Goal: Task Accomplishment & Management: Manage account settings

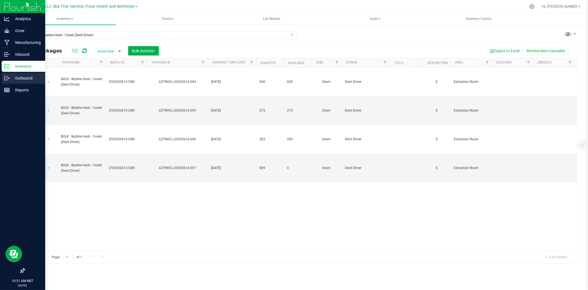
click at [10, 77] on p "Outbound" at bounding box center [26, 78] width 33 height 7
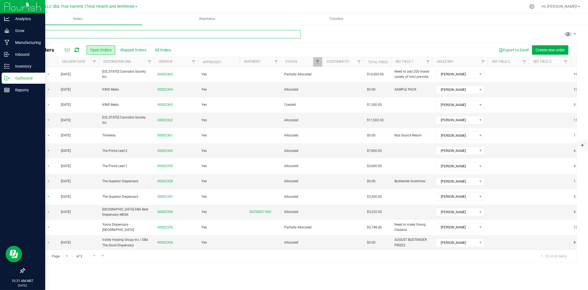
click at [151, 34] on input "text" at bounding box center [162, 34] width 277 height 8
type input "nirvana"
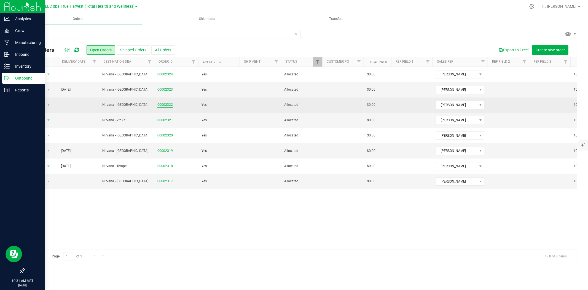
click at [167, 105] on link "00002322" at bounding box center [164, 104] width 15 height 5
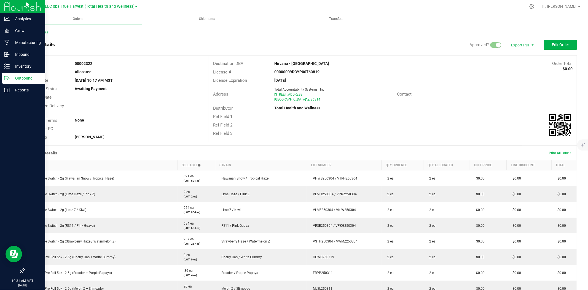
click at [561, 38] on div "Back to Orders Order details Approved? Export PDF Edit Order Order # 00002322 S…" at bounding box center [300, 224] width 553 height 388
click at [558, 42] on span "Edit Order" at bounding box center [560, 44] width 17 height 4
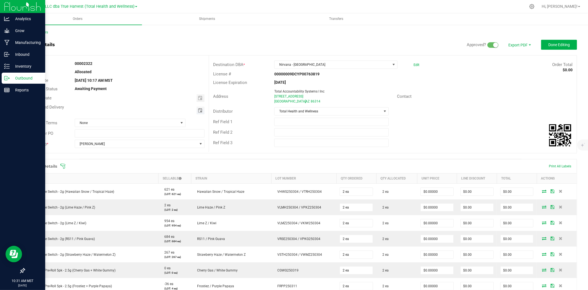
click at [198, 111] on span "Toggle calendar" at bounding box center [200, 110] width 4 height 4
click at [131, 172] on span "28" at bounding box center [132, 172] width 8 height 9
type input "08/28/2025"
click at [558, 45] on span "Done Editing" at bounding box center [559, 44] width 22 height 4
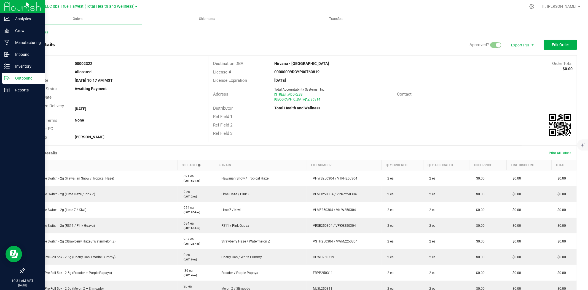
click at [41, 34] on div "Back to Orders" at bounding box center [300, 32] width 553 height 5
click at [42, 28] on div "Back to Orders Order details Approved? Export PDF Edit Order Order # 00002322 S…" at bounding box center [300, 223] width 575 height 399
click at [43, 31] on link "Back to Orders" at bounding box center [36, 32] width 24 height 4
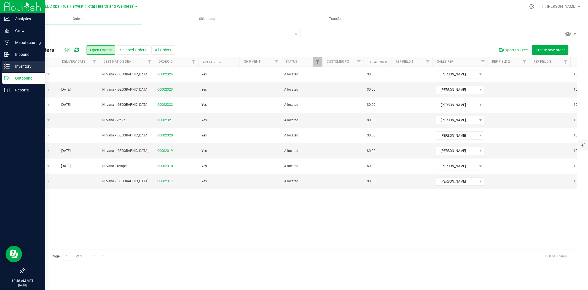
click at [10, 69] on p "Inventory" at bounding box center [26, 66] width 33 height 7
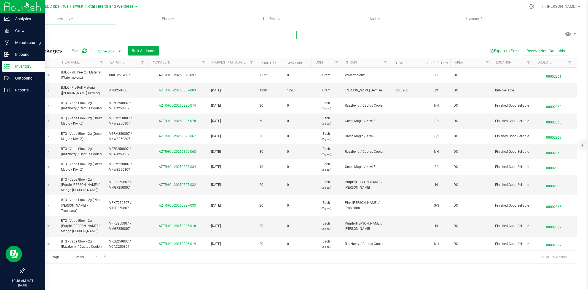
click at [76, 34] on input "text" at bounding box center [160, 35] width 272 height 8
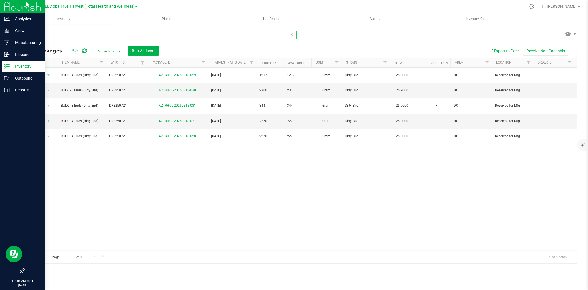
type input "DRB"
click at [148, 45] on div "All Packages Active Only Active Only Lab Samples Locked All Bulk Actions Add to…" at bounding box center [301, 51] width 552 height 14
click at [149, 49] on span "Bulk Actions" at bounding box center [143, 51] width 23 height 4
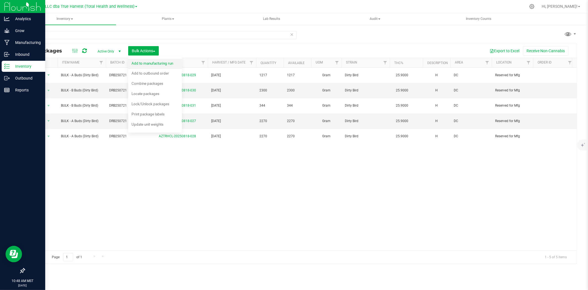
click at [152, 63] on span "Add to manufacturing run" at bounding box center [153, 63] width 42 height 4
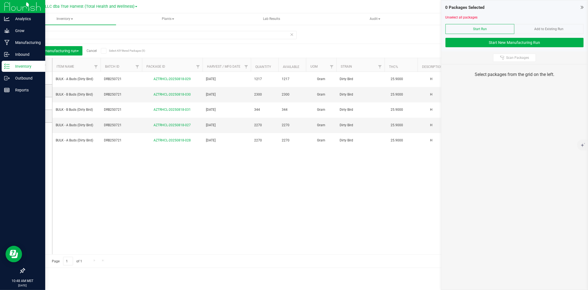
click at [86, 65] on th "Item Name" at bounding box center [76, 65] width 48 height 14
click at [36, 78] on icon at bounding box center [37, 78] width 4 height 0
click at [0, 0] on input "checkbox" at bounding box center [0, 0] width 0 height 0
click at [39, 92] on span at bounding box center [37, 91] width 6 height 6
click at [0, 0] on input "checkbox" at bounding box center [0, 0] width 0 height 0
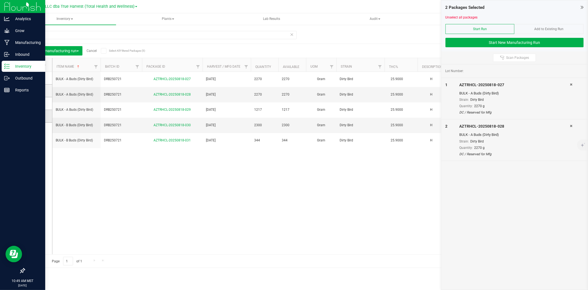
click at [37, 116] on icon at bounding box center [37, 116] width 4 height 0
click at [0, 0] on input "checkbox" at bounding box center [0, 0] width 0 height 0
click at [39, 129] on span at bounding box center [37, 129] width 6 height 6
click at [0, 0] on input "checkbox" at bounding box center [0, 0] width 0 height 0
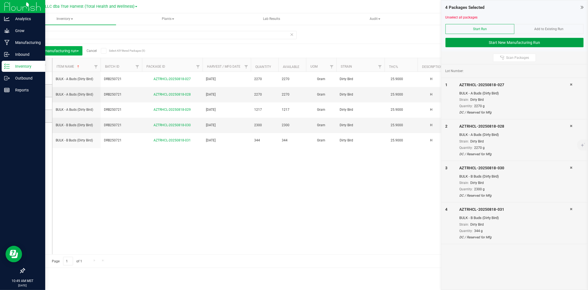
click at [521, 42] on button "Start New Manufacturing Run" at bounding box center [515, 42] width 138 height 9
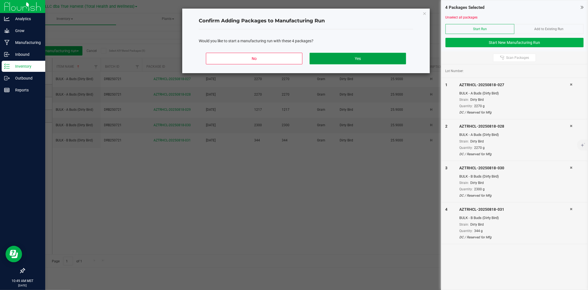
click at [366, 62] on button "Yes" at bounding box center [358, 59] width 97 height 12
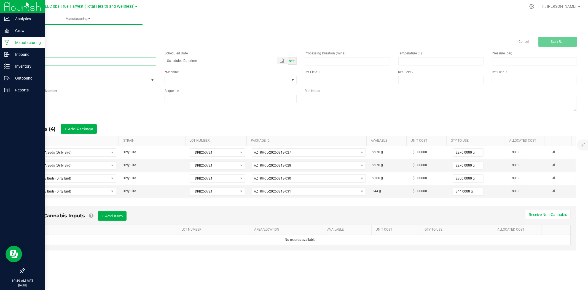
click at [79, 60] on input at bounding box center [90, 61] width 132 height 8
type input "Dirty Bird - 3.5G JAR"
click at [218, 80] on span at bounding box center [227, 80] width 125 height 8
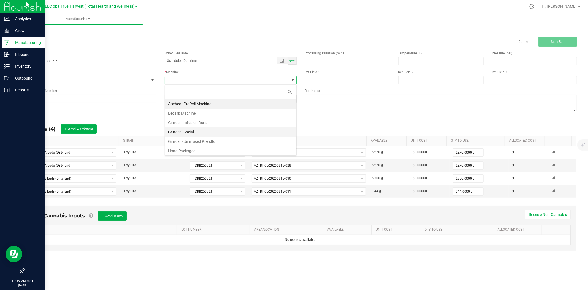
scroll to position [8, 132]
click at [210, 152] on li "Hand Packaged" at bounding box center [231, 150] width 132 height 9
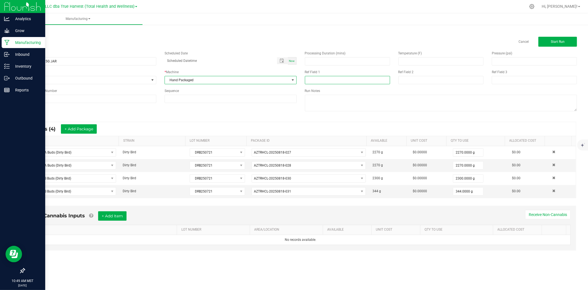
click at [309, 82] on input at bounding box center [347, 80] width 85 height 8
type input "3.5G JARS"
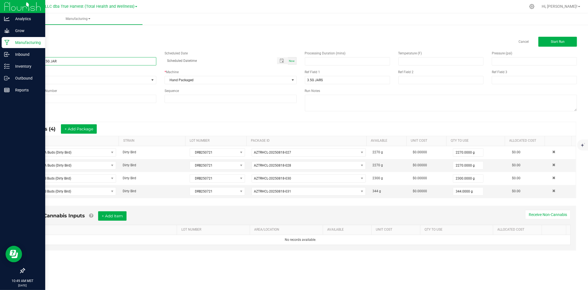
click at [90, 63] on input "Dirty Bird - 3.5G JAR" at bounding box center [90, 61] width 132 height 8
type input "Dirty Bird - 3.5G JARS"
click at [405, 79] on input at bounding box center [440, 80] width 85 height 8
type input "[DATE]"
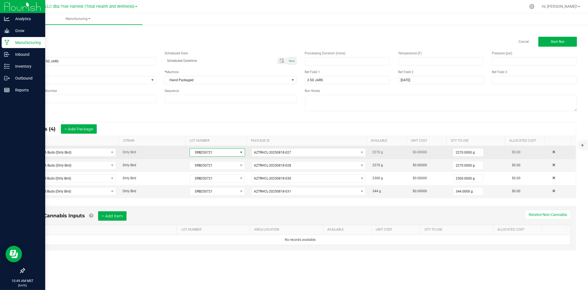
drag, startPoint x: 211, startPoint y: 153, endPoint x: 172, endPoint y: 154, distance: 39.4
click at [172, 154] on tr "BULK - A Buds (Dirty Bird) Dirty Bird DRB250721 AZTRHCL-20250818-027 2270 g $0.…" at bounding box center [300, 152] width 551 height 13
copy tr "DRB250721"
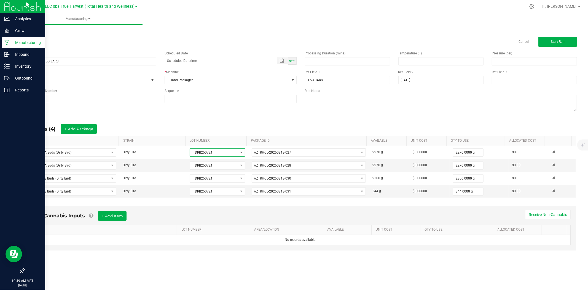
click at [139, 100] on input at bounding box center [90, 99] width 132 height 8
paste input "DRB250721"
click at [30, 100] on input "DRB250721" at bounding box center [90, 99] width 132 height 8
type input "DRB250721"
click at [84, 113] on div "Name Dirty Bird - 3.5G JARS Scheduled Date Now Run Type None * Machine Hand Pac…" at bounding box center [300, 82] width 561 height 70
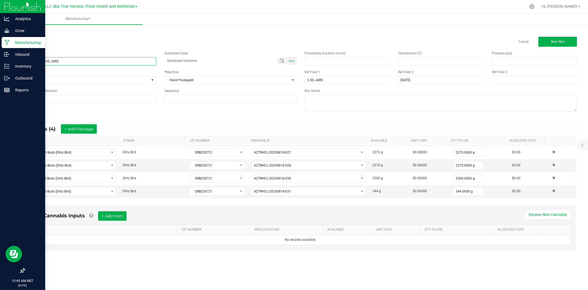
click at [68, 63] on input "Dirty Bird - 3.5G JARS" at bounding box center [90, 61] width 132 height 8
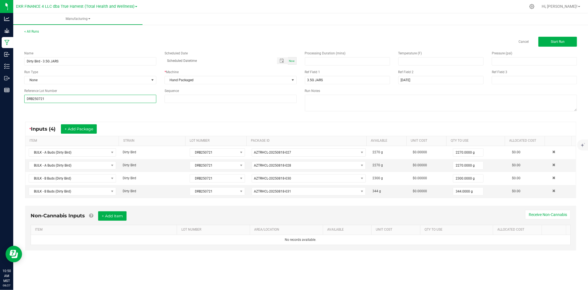
click at [68, 97] on input "DRB250721" at bounding box center [90, 99] width 132 height 8
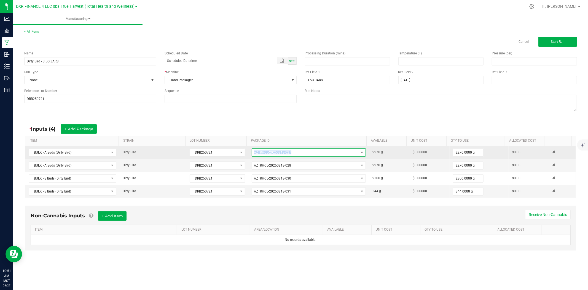
drag, startPoint x: 303, startPoint y: 155, endPoint x: 248, endPoint y: 159, distance: 55.0
click at [248, 159] on td "AZTRHCL-20250818-027" at bounding box center [308, 152] width 121 height 13
copy span "AZTRHCL-20250818-027"
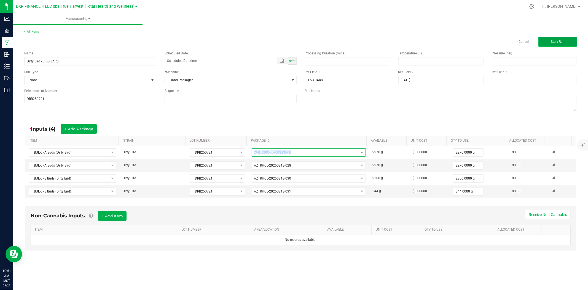
click at [550, 39] on button "Start Run" at bounding box center [558, 42] width 39 height 10
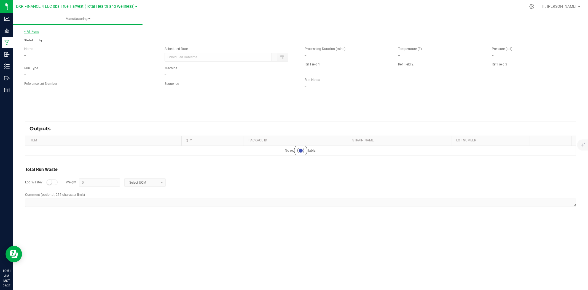
click at [32, 33] on link "< All Runs" at bounding box center [31, 32] width 15 height 4
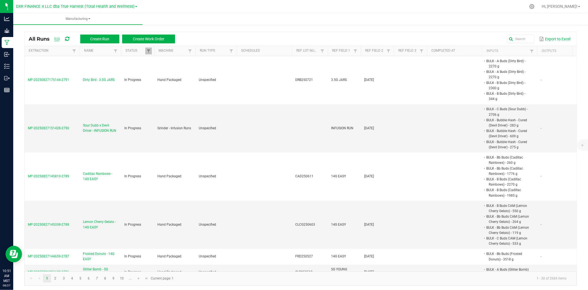
drag, startPoint x: 71, startPoint y: 74, endPoint x: 18, endPoint y: 76, distance: 52.7
click at [18, 76] on div "All Runs Create Run Create Work Order Export to Excel Extraction Name Status Ma…" at bounding box center [300, 156] width 575 height 267
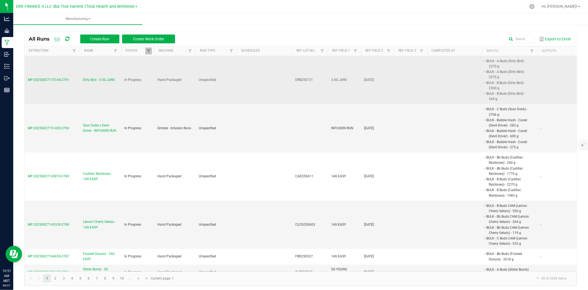
copy table "MP-20250827175144-2791"
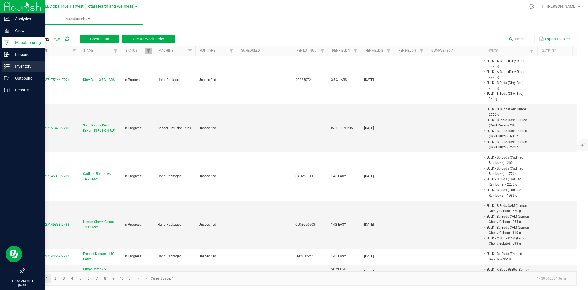
drag, startPoint x: 10, startPoint y: 61, endPoint x: 34, endPoint y: 63, distance: 24.6
click at [10, 61] on div "Inventory" at bounding box center [24, 66] width 44 height 11
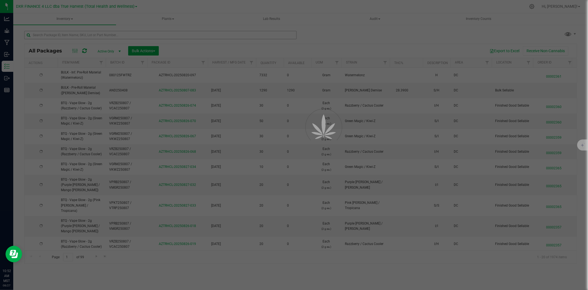
click at [75, 38] on div at bounding box center [294, 145] width 588 height 290
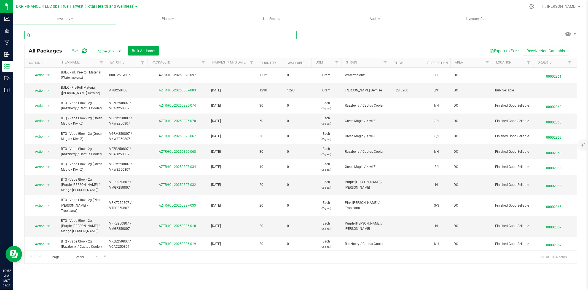
click at [74, 31] on input "text" at bounding box center [160, 35] width 272 height 8
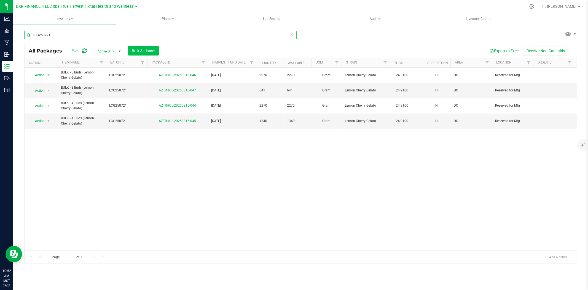
type input "LCG250721"
click at [150, 50] on span "Bulk Actions" at bounding box center [143, 51] width 23 height 4
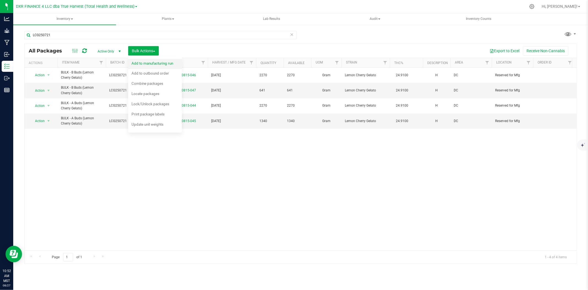
click at [152, 62] on span "Add to manufacturing run" at bounding box center [153, 63] width 42 height 4
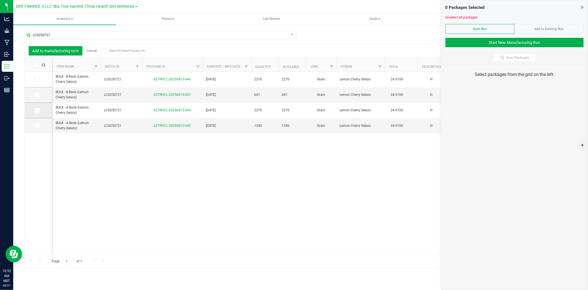
click at [37, 113] on span at bounding box center [37, 110] width 6 height 6
click at [0, 0] on input "checkbox" at bounding box center [0, 0] width 0 height 0
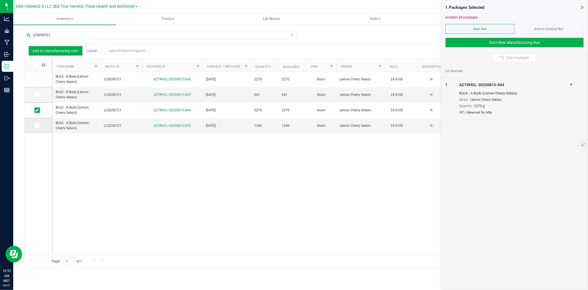
click at [39, 129] on td at bounding box center [39, 125] width 28 height 15
click at [37, 128] on span at bounding box center [37, 126] width 6 height 6
click at [0, 0] on input "checkbox" at bounding box center [0, 0] width 0 height 0
click at [37, 97] on span at bounding box center [37, 95] width 6 height 6
click at [0, 0] on input "checkbox" at bounding box center [0, 0] width 0 height 0
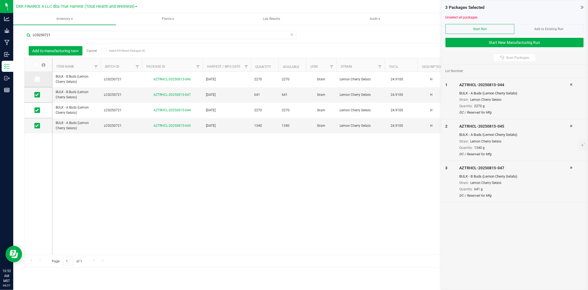
click at [37, 79] on icon at bounding box center [37, 79] width 4 height 0
click at [0, 0] on input "checkbox" at bounding box center [0, 0] width 0 height 0
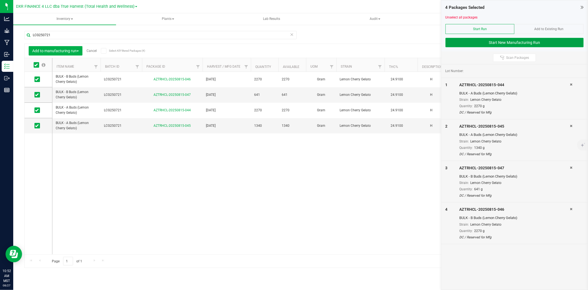
click at [510, 41] on button "Start New Manufacturing Run" at bounding box center [515, 42] width 138 height 9
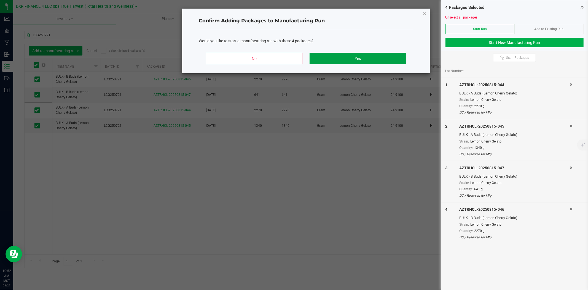
click at [371, 56] on button "Yes" at bounding box center [358, 59] width 97 height 12
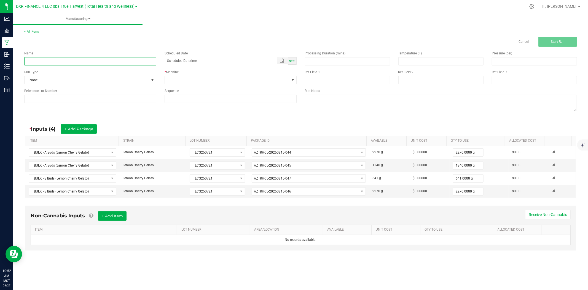
click at [76, 62] on input at bounding box center [90, 61] width 132 height 8
type input "Lemon Cherry Gelato - 3.5G JARS"
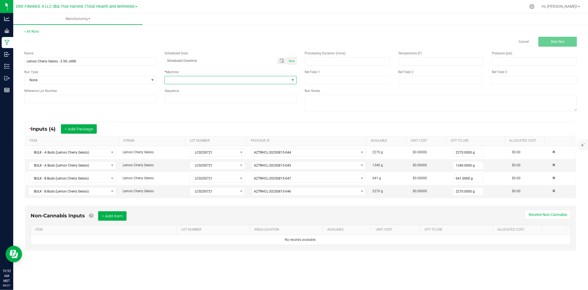
click at [221, 77] on span at bounding box center [227, 80] width 125 height 8
click at [218, 153] on li "Hand Packaged" at bounding box center [231, 150] width 132 height 9
click at [317, 73] on span "Ref Field 1" at bounding box center [312, 72] width 15 height 4
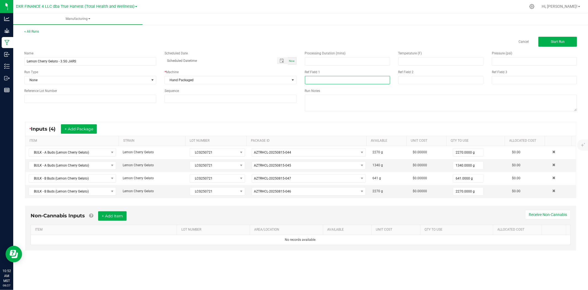
click at [320, 79] on input at bounding box center [347, 80] width 85 height 8
type input "3.5G JARS"
click at [402, 80] on input at bounding box center [440, 80] width 85 height 8
type input "8-25-25"
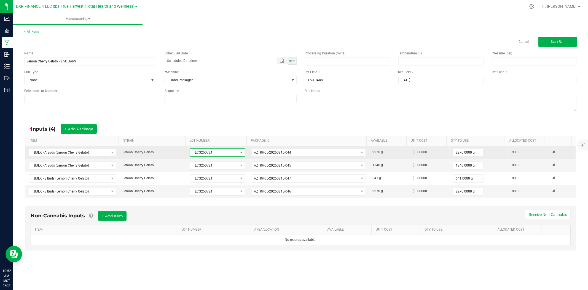
drag, startPoint x: 219, startPoint y: 150, endPoint x: 168, endPoint y: 152, distance: 50.5
click at [168, 152] on tr "BULK - A Buds (Lemon Cherry Gelato) Lemon Cherry Gelato LCG250721 AZTRHCL-20250…" at bounding box center [300, 152] width 551 height 13
copy tr "LCG250721"
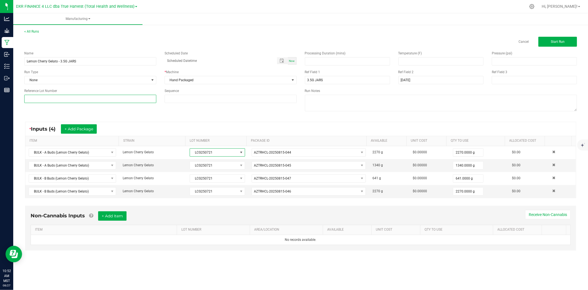
click at [128, 97] on input at bounding box center [90, 99] width 132 height 8
paste input "LCG250721"
click at [30, 100] on input "LCG250721" at bounding box center [90, 99] width 132 height 8
type input "LCG250721"
click at [35, 104] on div "Name Lemon Cherry Gelato - 3.5G JARS Scheduled Date Now Run Type None * Machine…" at bounding box center [160, 77] width 281 height 60
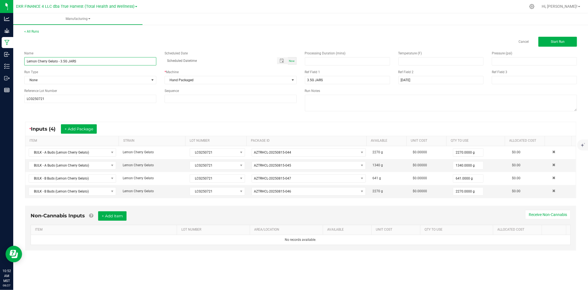
click at [106, 61] on input "Lemon Cherry Gelato - 3.5G JARS" at bounding box center [90, 61] width 132 height 8
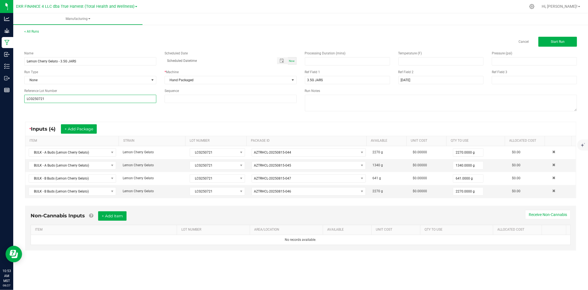
click at [67, 97] on input "LCG250721" at bounding box center [90, 99] width 132 height 8
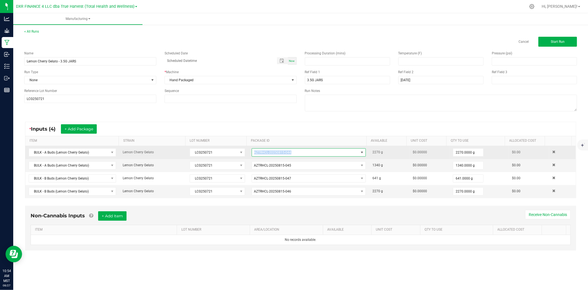
drag, startPoint x: 300, startPoint y: 152, endPoint x: 245, endPoint y: 152, distance: 55.4
click at [245, 152] on tr "BULK - A Buds (Lemon Cherry Gelato) Lemon Cherry Gelato LCG250721 AZTRHCL-20250…" at bounding box center [300, 152] width 551 height 13
copy tr "AZTRHCL-20250815-044"
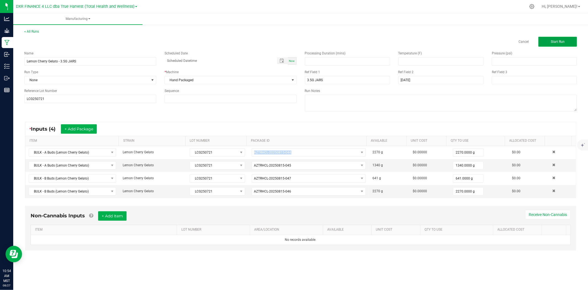
click at [542, 42] on button "Start Run" at bounding box center [558, 42] width 39 height 10
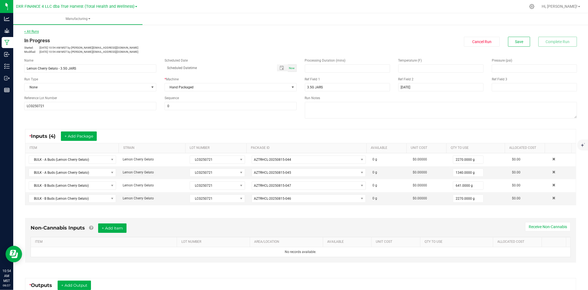
click at [37, 31] on link "< All Runs" at bounding box center [31, 32] width 15 height 4
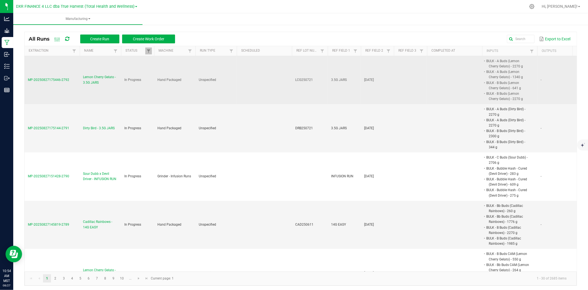
drag, startPoint x: 74, startPoint y: 80, endPoint x: 28, endPoint y: 84, distance: 46.2
click at [27, 84] on td "MP-20250827175446-2792" at bounding box center [52, 80] width 55 height 48
copy span "MP-20250827175446-2792"
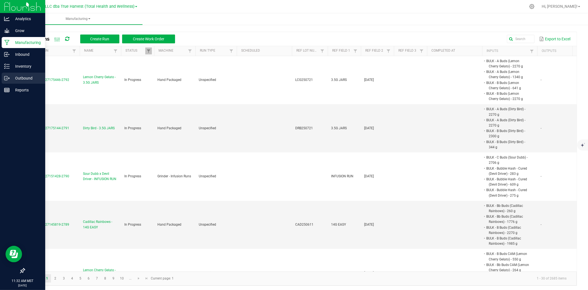
click at [10, 78] on p "Outbound" at bounding box center [26, 78] width 33 height 7
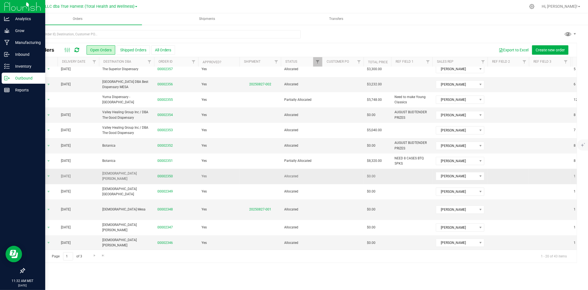
scroll to position [128, 0]
click at [87, 64] on th "Delivery Date" at bounding box center [78, 62] width 41 height 10
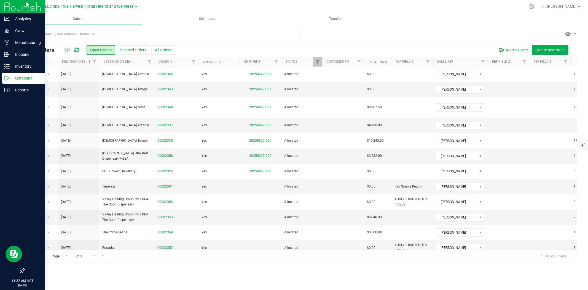
scroll to position [0, 0]
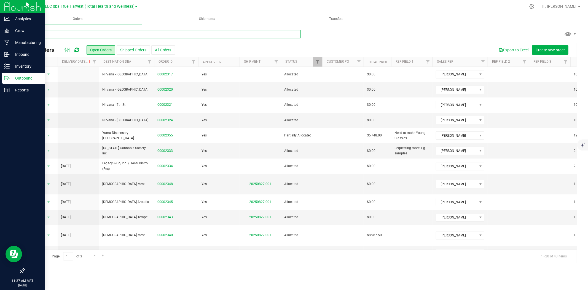
click at [164, 37] on input "text" at bounding box center [162, 34] width 277 height 8
type input "2335"
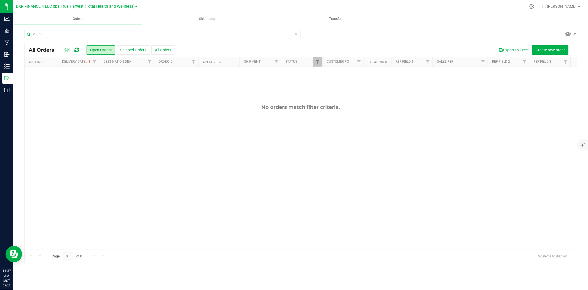
click at [169, 44] on div "All Orders Open Orders Shipped Orders All Orders Export to Excel Create new ord…" at bounding box center [301, 50] width 552 height 14
click at [170, 52] on button "All Orders" at bounding box center [163, 49] width 24 height 9
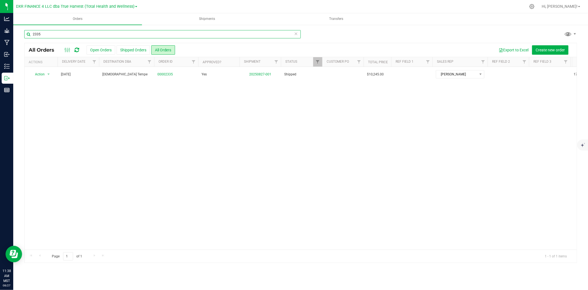
click at [95, 33] on input "2335" at bounding box center [162, 34] width 277 height 8
click at [94, 33] on input "2356" at bounding box center [162, 34] width 277 height 8
click at [94, 33] on input "2343" at bounding box center [162, 34] width 277 height 8
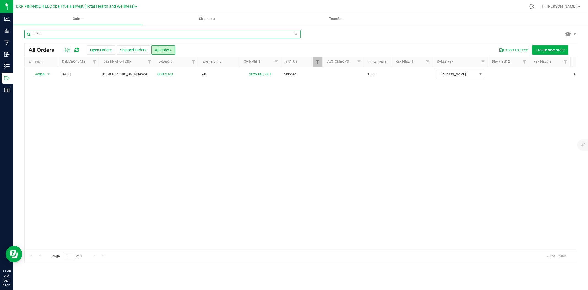
click at [94, 33] on input "2343" at bounding box center [162, 34] width 277 height 8
click at [94, 33] on input "2335" at bounding box center [162, 34] width 277 height 8
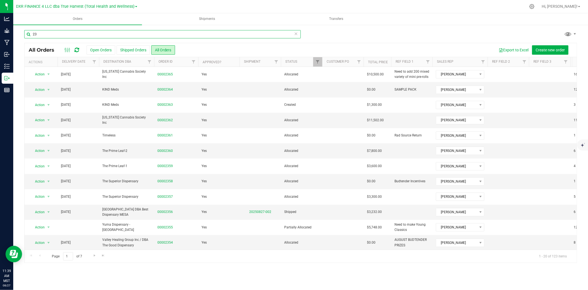
click at [79, 34] on input "23" at bounding box center [162, 34] width 277 height 8
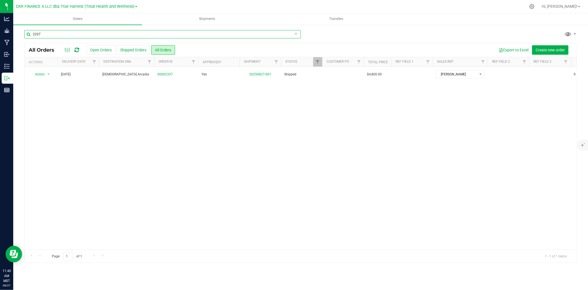
click at [71, 33] on input "2337" at bounding box center [162, 34] width 277 height 8
click at [71, 33] on input "2340" at bounding box center [162, 34] width 277 height 8
click at [71, 33] on input "2348" at bounding box center [162, 34] width 277 height 8
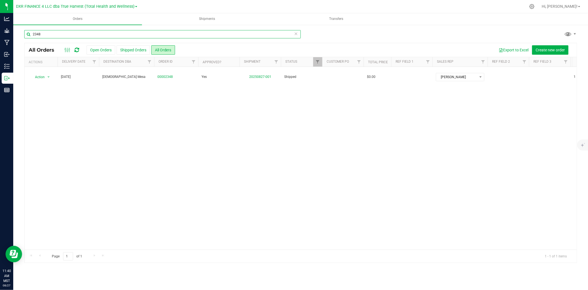
click at [71, 33] on input "2348" at bounding box center [162, 34] width 277 height 8
click at [71, 33] on input "2315" at bounding box center [162, 34] width 277 height 8
click at [71, 33] on input "2332" at bounding box center [162, 34] width 277 height 8
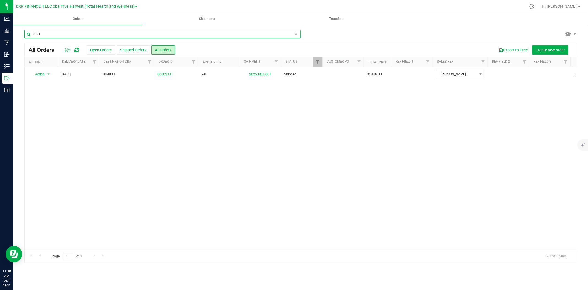
click at [71, 33] on input "2331" at bounding box center [162, 34] width 277 height 8
click at [71, 33] on input "2328" at bounding box center [162, 34] width 277 height 8
type input "2313"
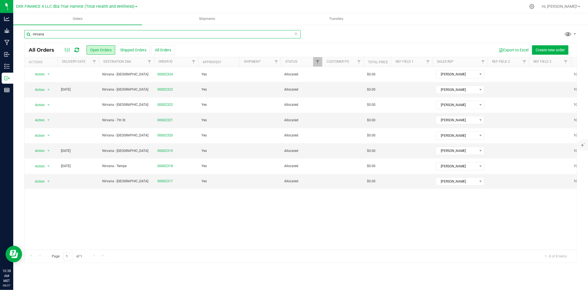
click at [70, 36] on input "nirvana" at bounding box center [162, 34] width 277 height 8
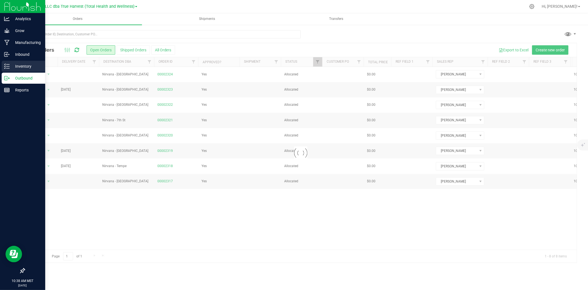
click at [11, 66] on p "Inventory" at bounding box center [26, 66] width 33 height 7
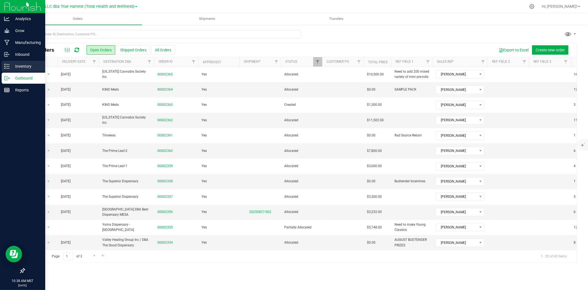
click at [10, 67] on p "Inventory" at bounding box center [26, 66] width 33 height 7
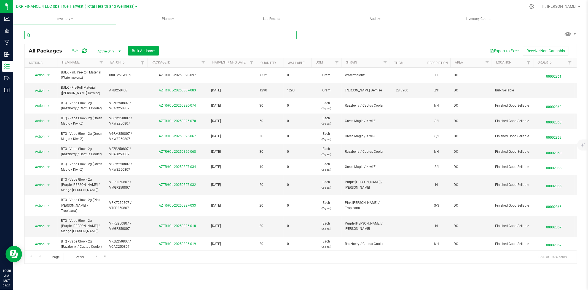
click at [199, 34] on input "text" at bounding box center [160, 35] width 272 height 8
paste input "BATH250611"
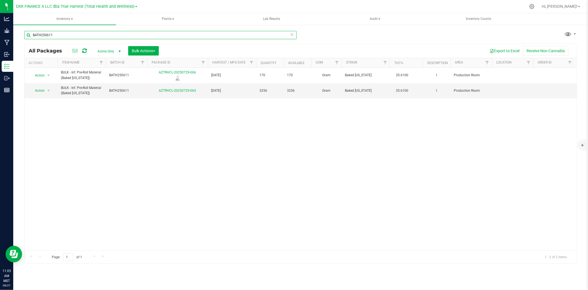
click at [138, 32] on input "BATH250611" at bounding box center [160, 35] width 272 height 8
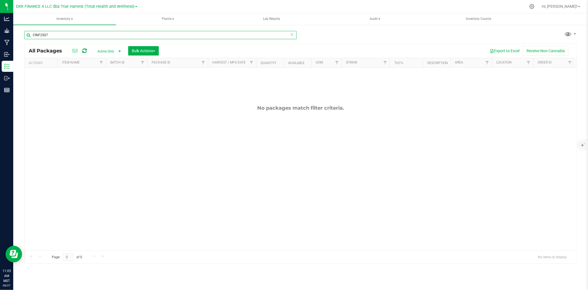
click at [34, 33] on input "CINF2507" at bounding box center [160, 35] width 272 height 8
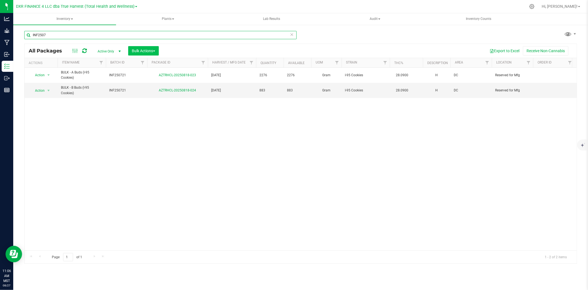
type input "INF2507"
click at [141, 49] on span "Bulk Actions" at bounding box center [143, 51] width 23 height 4
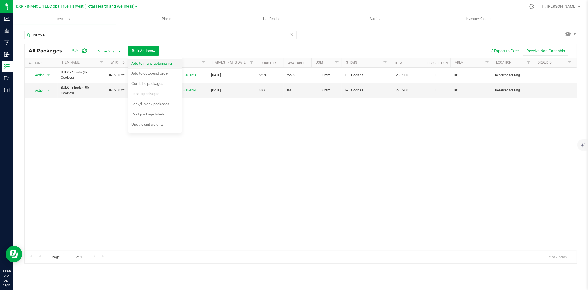
click at [140, 62] on span "Add to manufacturing run" at bounding box center [153, 63] width 42 height 4
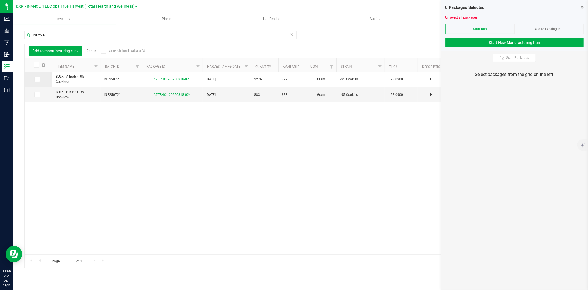
click at [39, 79] on span at bounding box center [37, 79] width 6 height 6
click at [0, 0] on input "checkbox" at bounding box center [0, 0] width 0 height 0
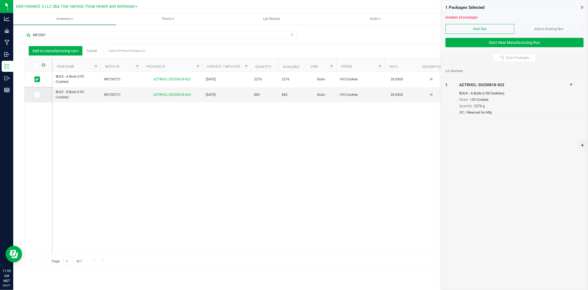
click at [39, 98] on td at bounding box center [39, 94] width 28 height 15
click at [37, 95] on icon at bounding box center [37, 95] width 4 height 0
click at [0, 0] on input "checkbox" at bounding box center [0, 0] width 0 height 0
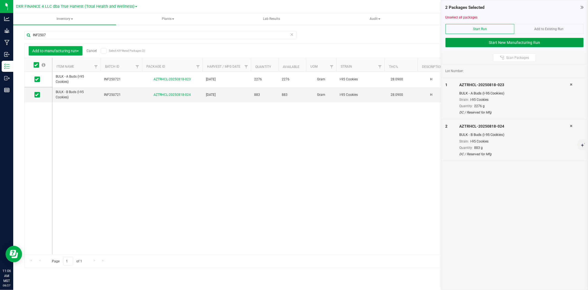
click at [526, 47] on button "Start New Manufacturing Run" at bounding box center [515, 42] width 138 height 9
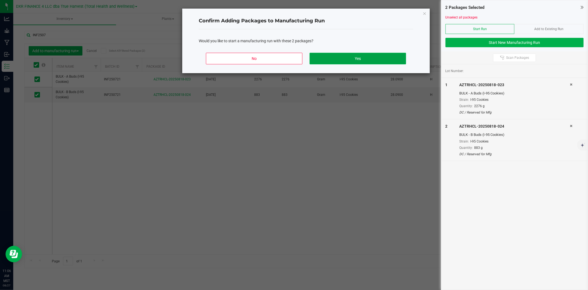
click at [398, 55] on button "Yes" at bounding box center [358, 59] width 97 height 12
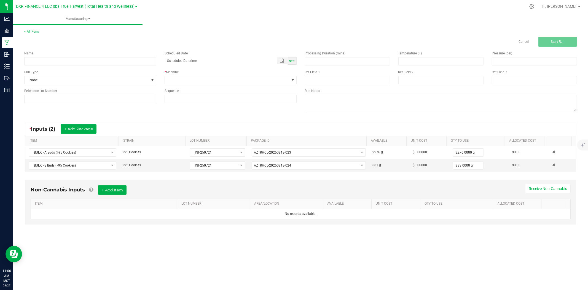
click at [55, 54] on div "Name" at bounding box center [90, 53] width 132 height 5
click at [55, 60] on input at bounding box center [90, 61] width 132 height 8
type input "I-95 Cookies - 3.5G JARS"
click at [172, 78] on span at bounding box center [227, 80] width 125 height 8
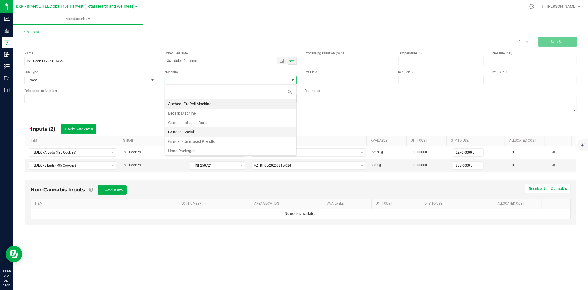
scroll to position [8, 132]
click at [186, 149] on li "Hand Packaged" at bounding box center [231, 150] width 132 height 9
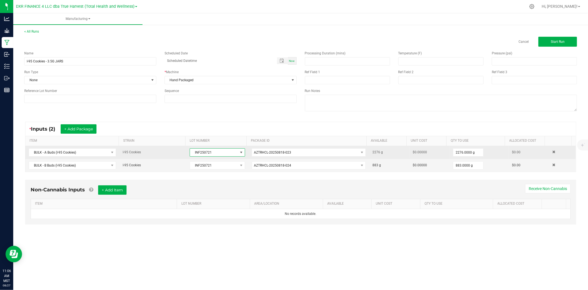
drag, startPoint x: 220, startPoint y: 154, endPoint x: 171, endPoint y: 154, distance: 49.1
click at [171, 154] on tr "BULK - A Buds (I-95 Cookies) I-95 Cookies INF250721 AZTRHCL-20250818-023 2276 g…" at bounding box center [300, 152] width 551 height 13
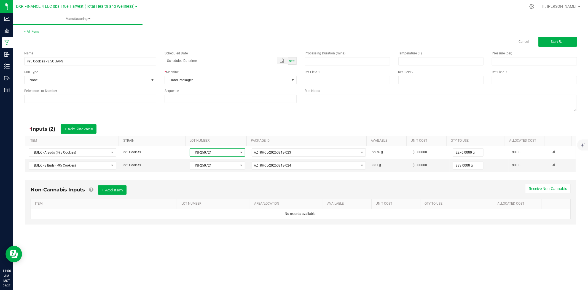
copy tr "INF250721"
click at [123, 99] on input at bounding box center [90, 99] width 132 height 8
paste input "INF250721"
click at [32, 99] on input "INF250721" at bounding box center [90, 99] width 132 height 8
type input "INF250721"
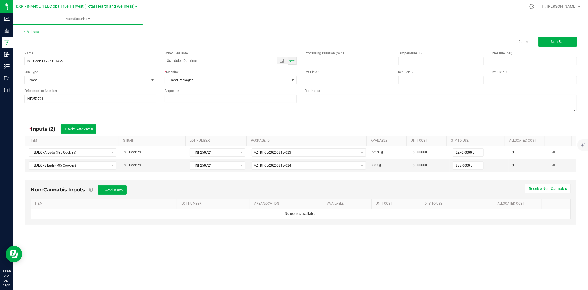
click at [317, 84] on input at bounding box center [347, 80] width 85 height 8
type input "3.5G JARS"
click at [424, 75] on div "Ref Field 2" at bounding box center [440, 76] width 93 height 15
click at [424, 78] on input at bounding box center [440, 80] width 85 height 8
type input "8-25-25"
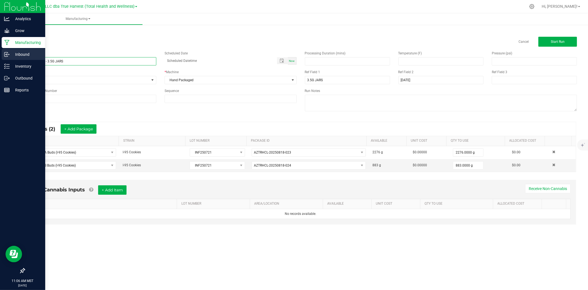
drag, startPoint x: 94, startPoint y: 64, endPoint x: 0, endPoint y: 57, distance: 94.0
click at [0, 57] on div "Analytics Grow Manufacturing Inbound Inventory Outbound Reports 11:06 AM MST 08…" at bounding box center [294, 145] width 588 height 290
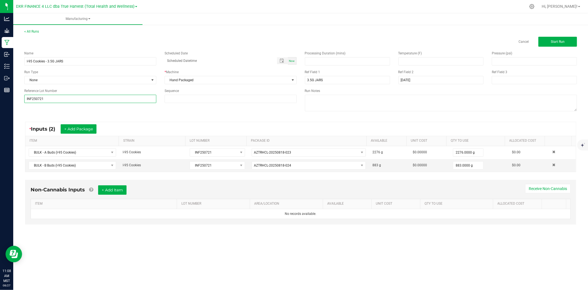
click at [45, 103] on input "INF250721" at bounding box center [90, 99] width 132 height 8
click at [354, 186] on div "Non-Cannabis Inputs + Add Item Receive Non-Cannabis" at bounding box center [301, 192] width 540 height 14
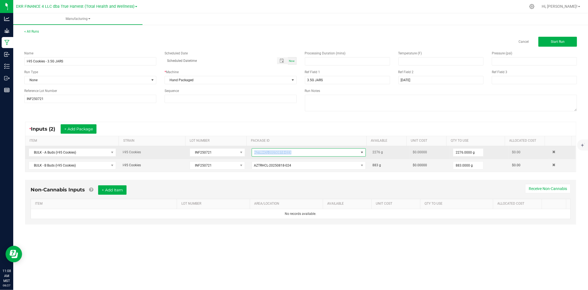
drag, startPoint x: 274, startPoint y: 152, endPoint x: 246, endPoint y: 152, distance: 28.1
click at [246, 152] on tr "BULK - A Buds (I-95 Cookies) I-95 Cookies INF250721 AZTRHCL-20250818-023 2276 g…" at bounding box center [300, 152] width 551 height 13
copy tr "AZTRHCL-20250818-023"
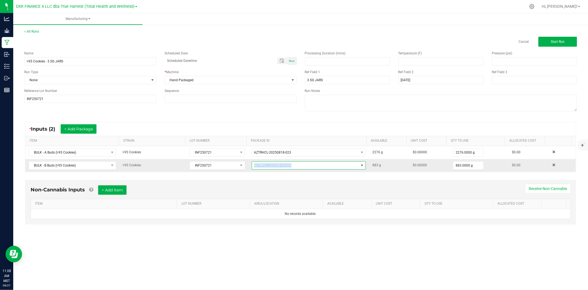
drag, startPoint x: 294, startPoint y: 164, endPoint x: 247, endPoint y: 166, distance: 47.8
click at [248, 166] on td "AZTRHCL-20250818-024" at bounding box center [308, 165] width 121 height 13
copy span "AZTRHCL-20250818-024"
click at [545, 45] on button "Start Run" at bounding box center [558, 42] width 39 height 10
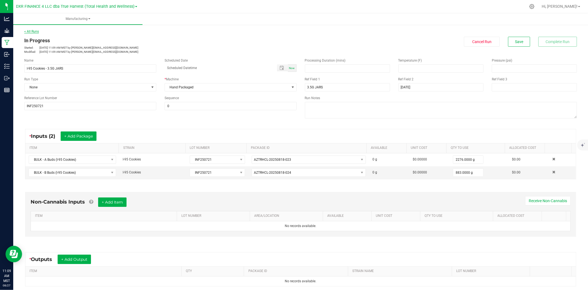
click at [30, 30] on link "< All Runs" at bounding box center [31, 32] width 15 height 4
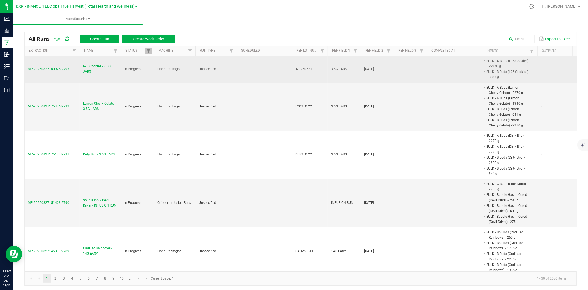
drag, startPoint x: 46, startPoint y: 72, endPoint x: 26, endPoint y: 73, distance: 19.3
click at [26, 73] on td "MP-20250827180925-2793" at bounding box center [52, 69] width 55 height 26
copy span "MP-20250827180925-2793"
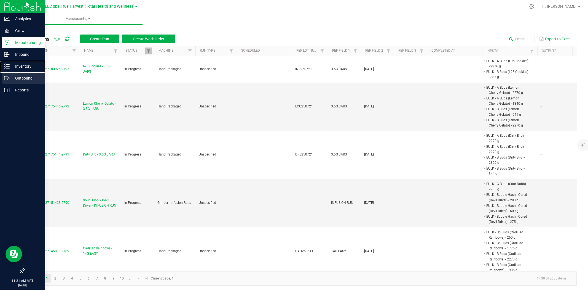
drag, startPoint x: 7, startPoint y: 71, endPoint x: 9, endPoint y: 75, distance: 4.6
click at [7, 71] on div "Inventory" at bounding box center [24, 66] width 44 height 11
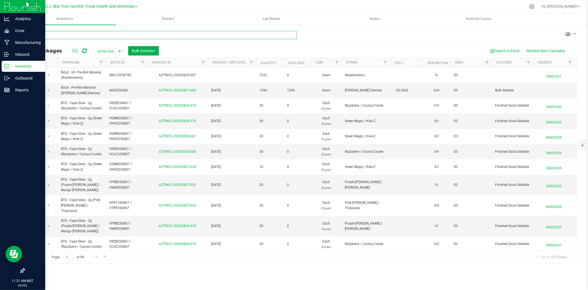
click at [76, 32] on input "text" at bounding box center [160, 35] width 272 height 8
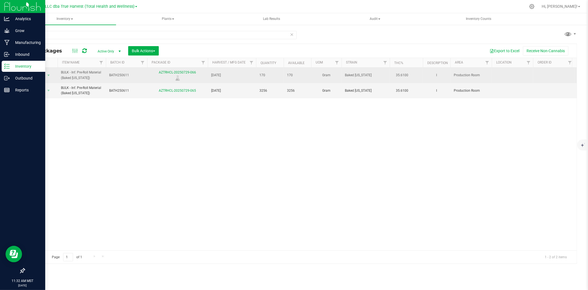
click at [122, 74] on span "BATH250611" at bounding box center [126, 75] width 35 height 5
click at [122, 74] on input "BATH250611" at bounding box center [125, 75] width 39 height 9
click at [121, 34] on input "bath25" at bounding box center [160, 35] width 272 height 8
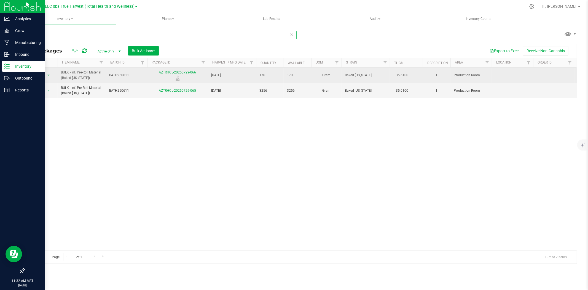
click at [121, 34] on input "bath25" at bounding box center [160, 35] width 272 height 8
paste input "BATH250611"
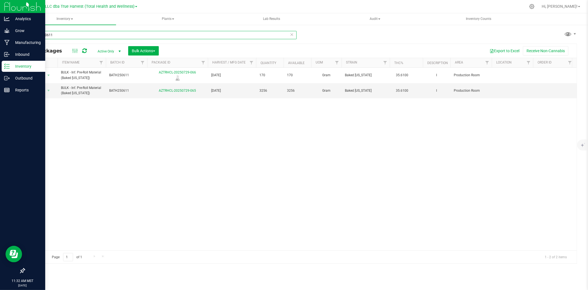
type input "BATH250611"
click at [10, 75] on p "Outbound" at bounding box center [26, 78] width 33 height 7
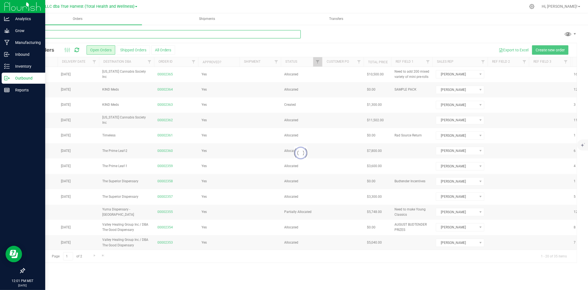
click at [95, 33] on input "text" at bounding box center [162, 34] width 277 height 8
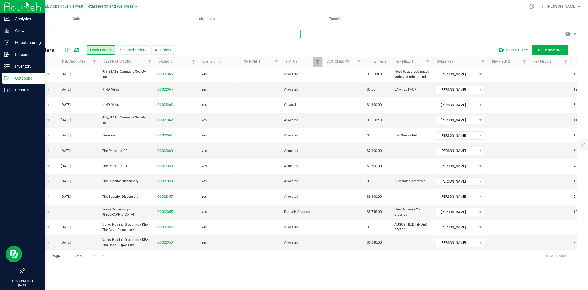
type input "nirvana"
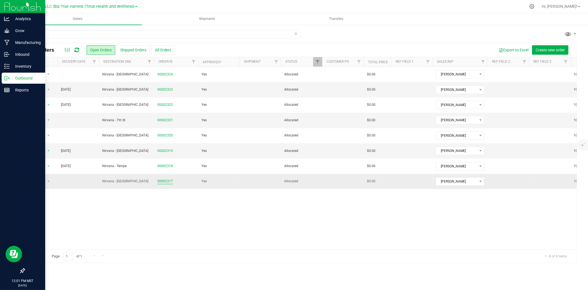
click at [166, 182] on link "00002317" at bounding box center [164, 180] width 15 height 5
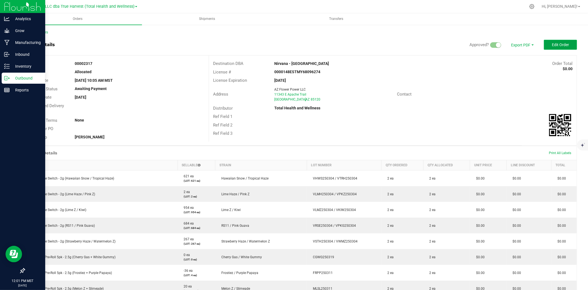
click at [564, 42] on span "Edit Order" at bounding box center [560, 44] width 17 height 4
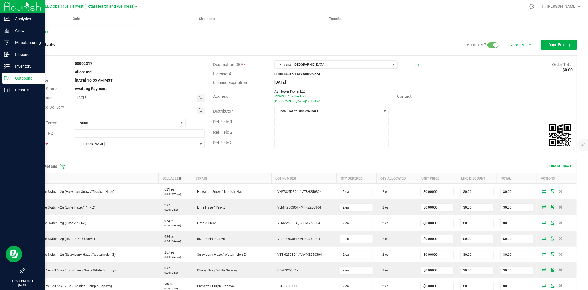
click at [198, 111] on span "Toggle calendar" at bounding box center [200, 110] width 4 height 4
click at [139, 175] on span "29" at bounding box center [140, 172] width 8 height 9
type input "08/29/2025"
click at [548, 46] on span "Done Editing" at bounding box center [559, 44] width 22 height 4
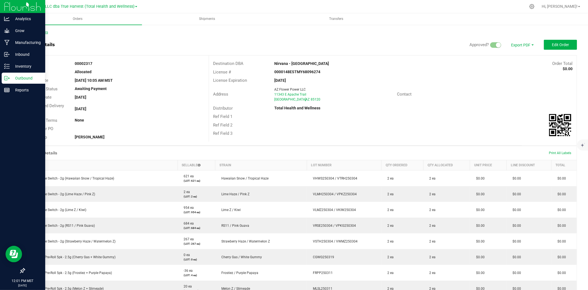
click at [48, 31] on link "Back to Orders" at bounding box center [36, 32] width 24 height 4
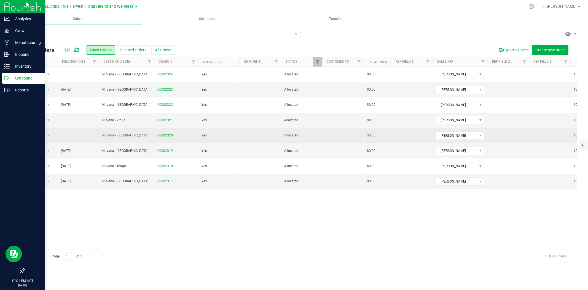
click at [161, 134] on link "00002320" at bounding box center [164, 135] width 15 height 5
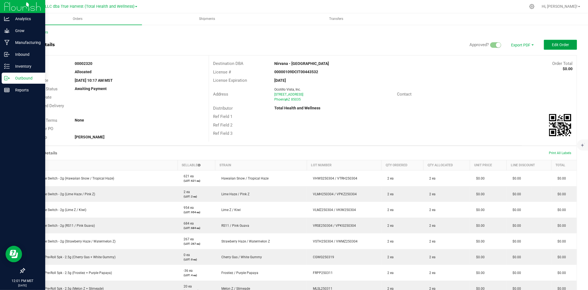
click at [544, 44] on button "Edit Order" at bounding box center [560, 45] width 33 height 10
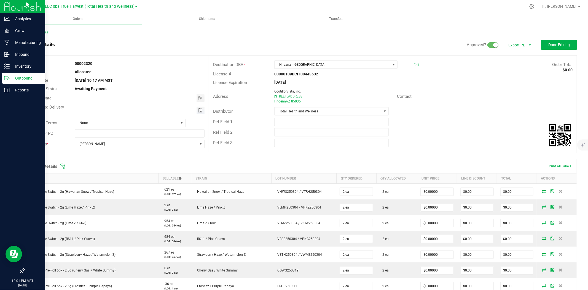
click at [198, 111] on span "Toggle calendar" at bounding box center [200, 110] width 4 height 4
click at [136, 175] on span "29" at bounding box center [140, 172] width 8 height 9
type input "08/29/2025"
click at [558, 44] on span "Done Editing" at bounding box center [559, 44] width 22 height 4
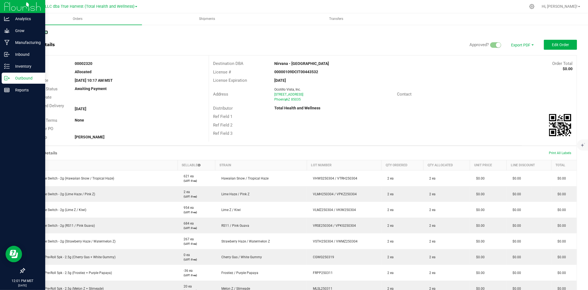
click at [40, 32] on link "Back to Orders" at bounding box center [36, 32] width 24 height 4
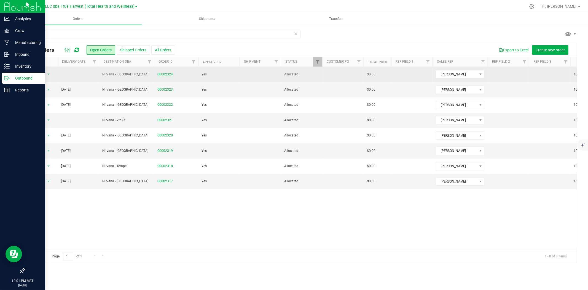
click at [164, 72] on link "00002324" at bounding box center [164, 74] width 15 height 5
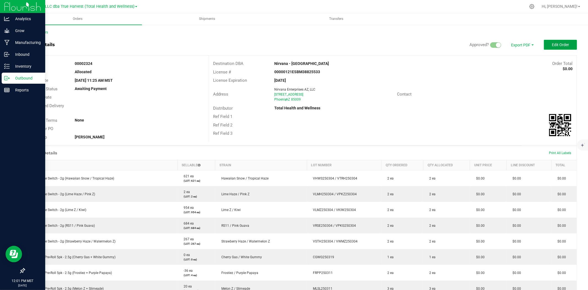
click at [552, 44] on span "Edit Order" at bounding box center [560, 44] width 17 height 4
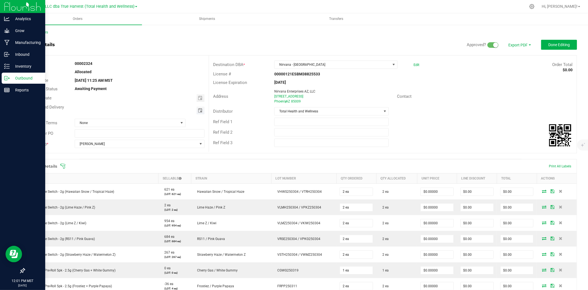
click at [199, 108] on span "Toggle calendar" at bounding box center [200, 110] width 4 height 4
click at [139, 174] on span "29" at bounding box center [140, 172] width 8 height 9
type input "08/29/2025"
click at [560, 43] on span "Done Editing" at bounding box center [559, 44] width 22 height 4
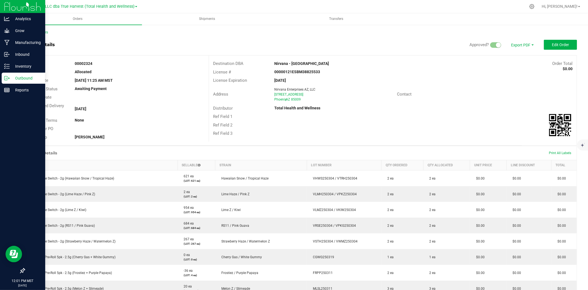
click at [42, 29] on div "Back to Orders Order details Approved? Export PDF Edit Order Order # 00002324 S…" at bounding box center [300, 223] width 575 height 399
click at [42, 31] on link "Back to Orders" at bounding box center [36, 32] width 24 height 4
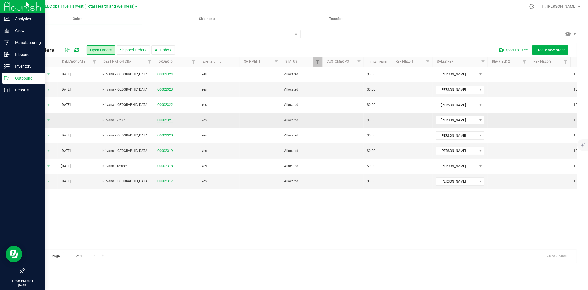
click at [167, 119] on link "00002321" at bounding box center [164, 119] width 15 height 5
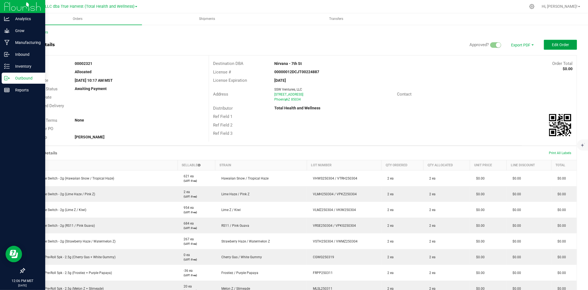
click at [552, 44] on span "Edit Order" at bounding box center [560, 44] width 17 height 4
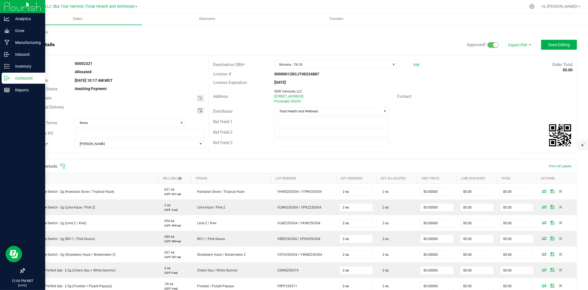
click at [200, 109] on span "Toggle calendar" at bounding box center [200, 110] width 4 height 4
click at [108, 118] on span "August 2025" at bounding box center [104, 120] width 17 height 8
click at [134, 148] on span "Sep" at bounding box center [134, 143] width 11 height 11
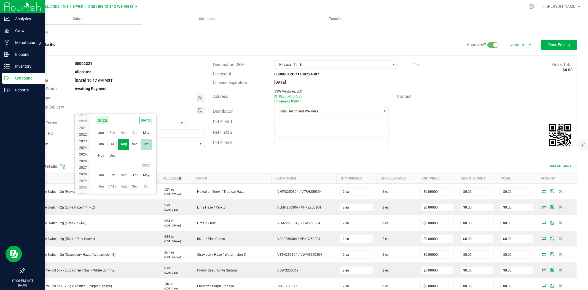
scroll to position [89427, 0]
click at [116, 140] on span "2" at bounding box center [116, 140] width 8 height 9
type input "09/02/2025"
click at [550, 42] on span "Done Editing" at bounding box center [559, 44] width 22 height 4
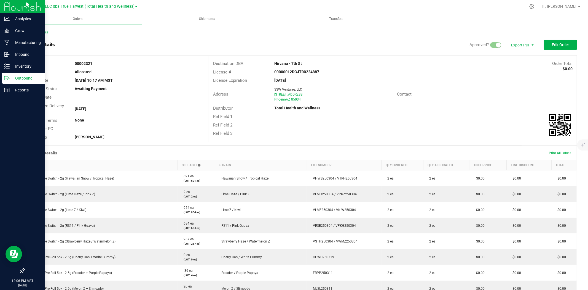
click at [38, 31] on link "Back to Orders" at bounding box center [36, 32] width 24 height 4
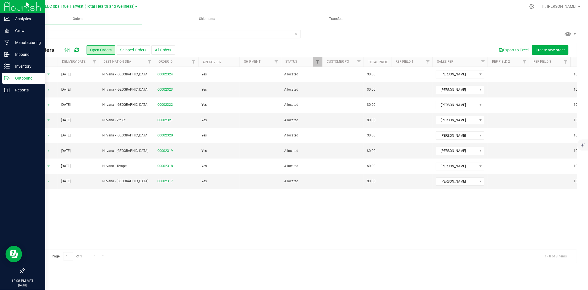
click at [298, 34] on icon at bounding box center [296, 33] width 4 height 7
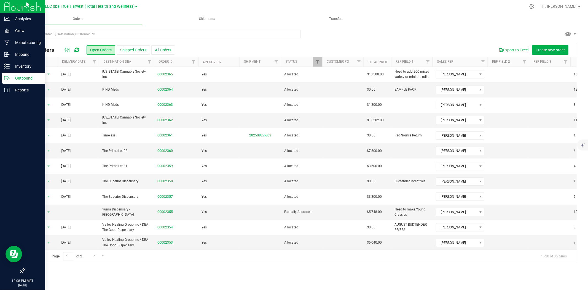
click at [87, 64] on th "Delivery Date" at bounding box center [78, 62] width 41 height 10
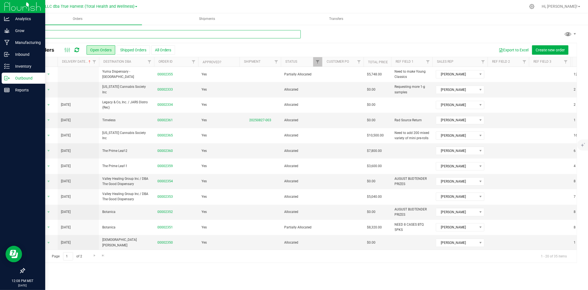
click at [88, 34] on input "text" at bounding box center [162, 34] width 277 height 8
type input "nirvana"
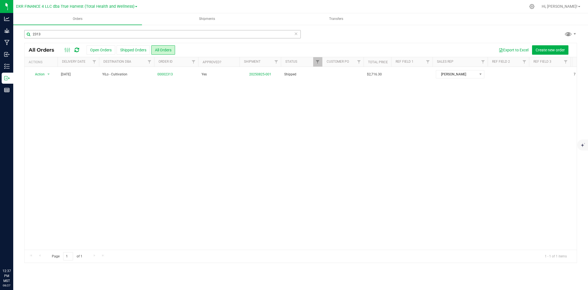
click at [67, 33] on input "2313" at bounding box center [162, 34] width 277 height 8
type input "bulk - c buds"
click at [296, 33] on icon at bounding box center [296, 33] width 4 height 7
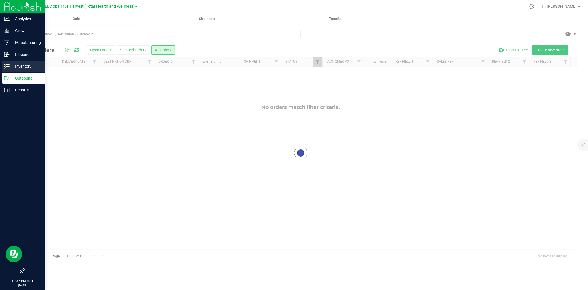
click at [5, 69] on div "Inventory" at bounding box center [24, 66] width 44 height 11
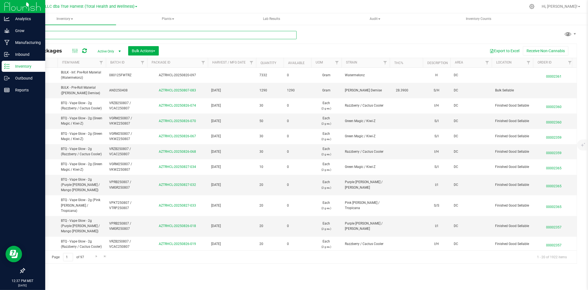
drag, startPoint x: 84, startPoint y: 47, endPoint x: 95, endPoint y: 35, distance: 16.0
click at [95, 35] on input "text" at bounding box center [160, 35] width 272 height 8
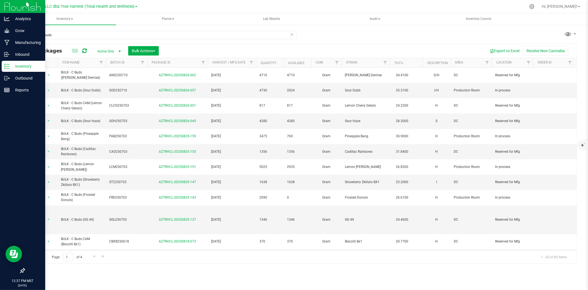
click at [246, 65] on th "Harvest / Mfg Date" at bounding box center [232, 63] width 48 height 10
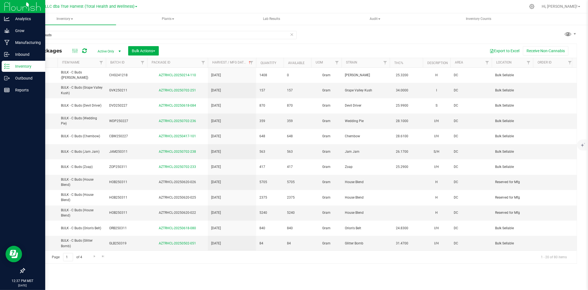
click at [246, 65] on th "Harvest / Mfg Date" at bounding box center [232, 63] width 48 height 10
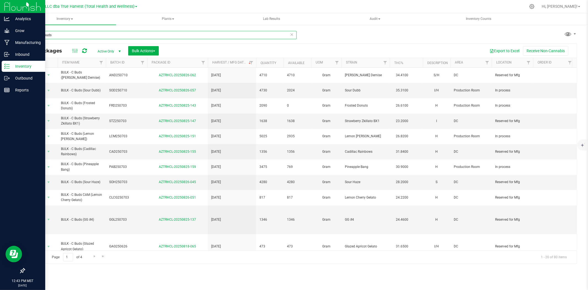
click at [77, 36] on input "bulk - c buds" at bounding box center [160, 35] width 272 height 8
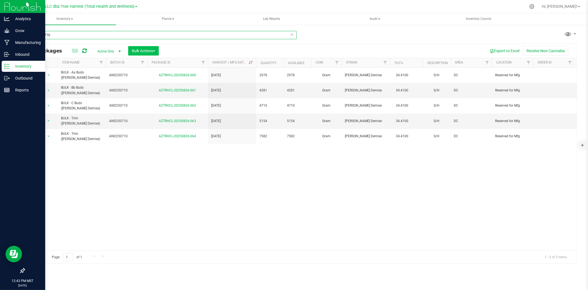
type input "and250710"
click at [147, 50] on span "Bulk Actions" at bounding box center [143, 51] width 23 height 4
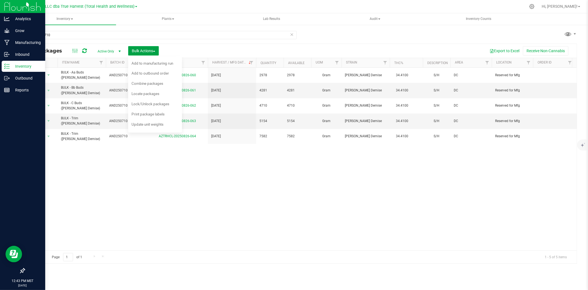
click at [148, 65] on div at bounding box center [147, 63] width 2 height 10
click at [149, 65] on span "Add to manufacturing run" at bounding box center [153, 63] width 42 height 4
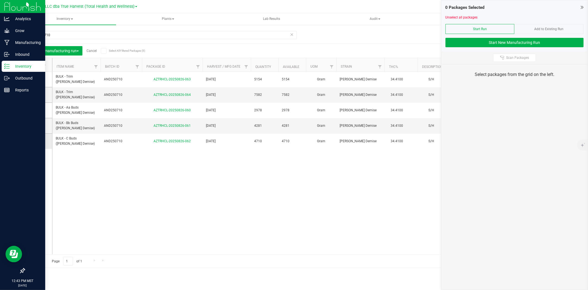
click at [35, 141] on icon at bounding box center [37, 141] width 4 height 0
click at [0, 0] on input "checkbox" at bounding box center [0, 0] width 0 height 0
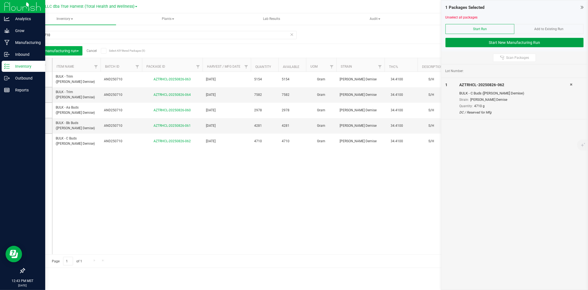
click at [523, 42] on button "Start New Manufacturing Run" at bounding box center [515, 42] width 138 height 9
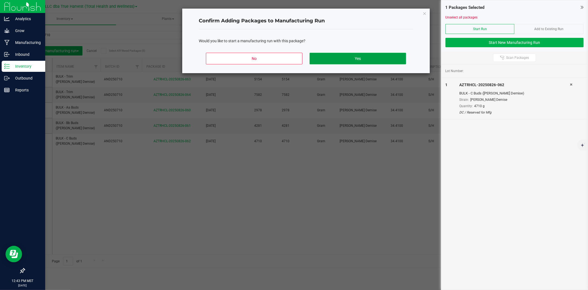
click at [330, 64] on button "Yes" at bounding box center [358, 59] width 97 height 12
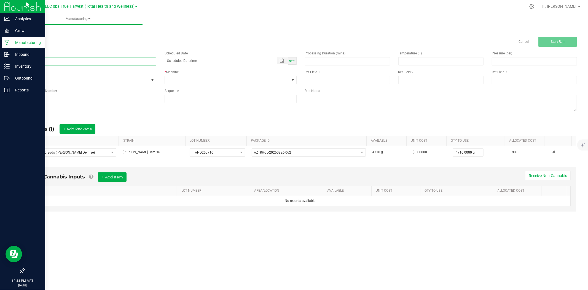
click at [92, 59] on input at bounding box center [90, 61] width 132 height 8
drag, startPoint x: 57, startPoint y: 61, endPoint x: 152, endPoint y: 62, distance: 94.9
click at [152, 62] on input "Anslinger's Demise - SHANGO 1G UNINFUSED PREROLL" at bounding box center [90, 61] width 132 height 8
type input "Anslinger's Demise - SHANGO 1G UNINFUSED PREROLL"
click at [322, 81] on input at bounding box center [347, 80] width 85 height 8
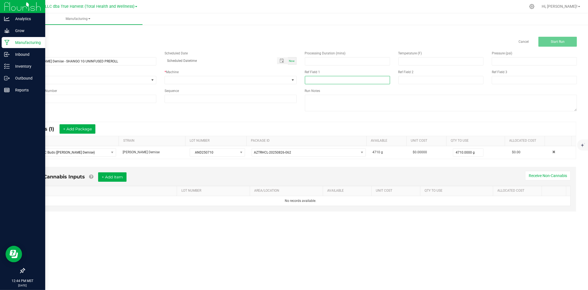
paste input "SHANGO 1G UNINFUSED PREROLL"
type input "SHANGO 1G UNINFUSED PREROLL"
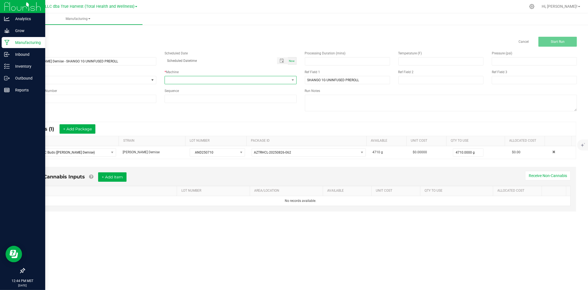
click at [262, 82] on span at bounding box center [227, 80] width 125 height 8
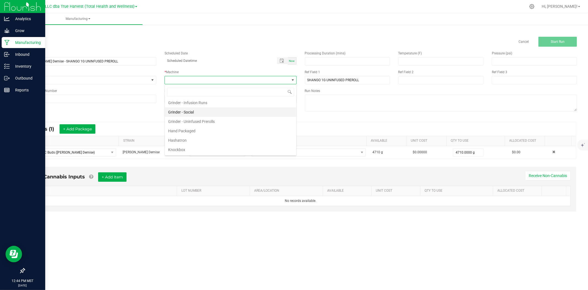
scroll to position [31, 0]
click at [242, 137] on li "Knockbox" at bounding box center [231, 138] width 132 height 9
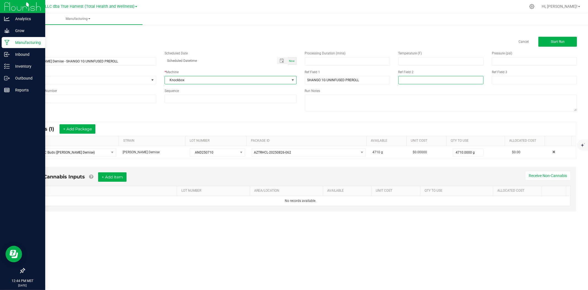
drag, startPoint x: 414, startPoint y: 81, endPoint x: 414, endPoint y: 85, distance: 3.6
click at [414, 81] on input at bounding box center [440, 80] width 85 height 8
type input "[DATE]"
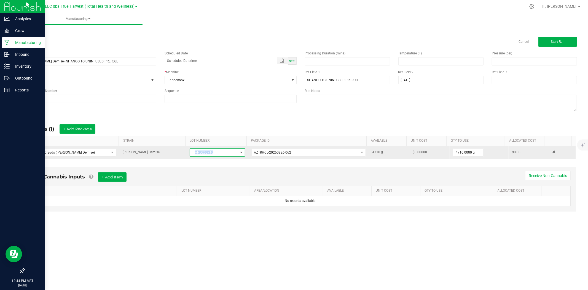
drag, startPoint x: 227, startPoint y: 151, endPoint x: 187, endPoint y: 150, distance: 40.5
click at [187, 150] on td "AND250710" at bounding box center [217, 152] width 62 height 13
copy span "AND250710"
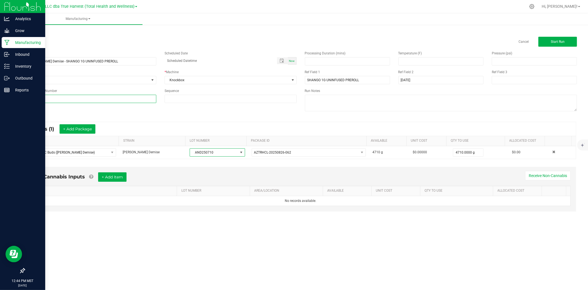
click at [148, 101] on input at bounding box center [90, 99] width 132 height 8
paste input "AND250710"
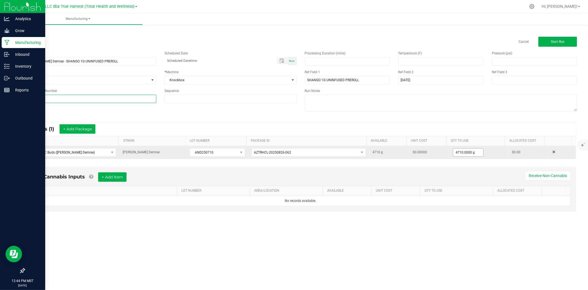
type input "AND250710"
click at [462, 151] on input "4710" at bounding box center [468, 152] width 30 height 8
click at [467, 155] on input "4710" at bounding box center [468, 152] width 30 height 8
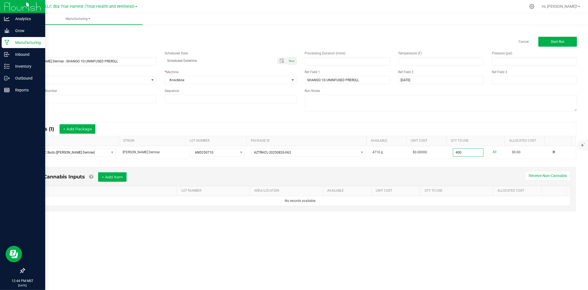
type input "400.0000 g"
click at [456, 167] on div "Non-Cannabis Inputs + Add Item Receive Non-Cannabis ITEM LOT NUMBER AREA/LOCATI…" at bounding box center [300, 189] width 551 height 45
click at [136, 61] on input "Anslinger's Demise - SHANGO 1G UNINFUSED PREROLL" at bounding box center [90, 61] width 132 height 8
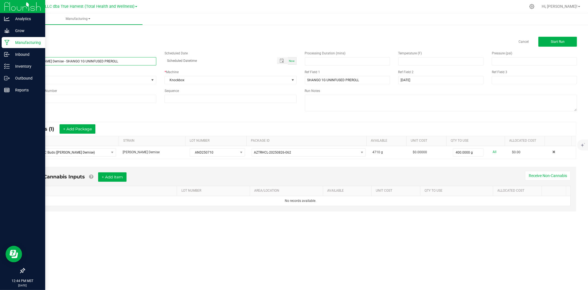
drag, startPoint x: 136, startPoint y: 61, endPoint x: 23, endPoint y: 60, distance: 112.8
click at [23, 60] on div "Name Anslinger's Demise - SHANGO 1G UNINFUSED PREROLL" at bounding box center [90, 58] width 140 height 15
click at [90, 97] on input "AND250710" at bounding box center [90, 99] width 132 height 8
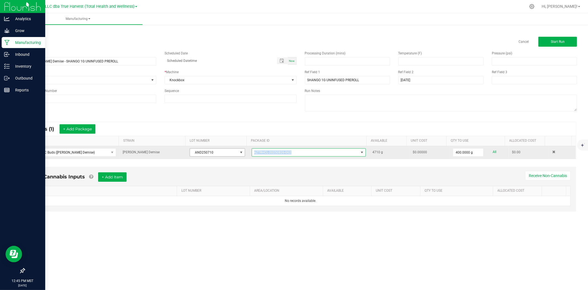
drag, startPoint x: 292, startPoint y: 152, endPoint x: 241, endPoint y: 153, distance: 51.3
click at [241, 153] on tr "BULK - C Buds (Anslinger's Demise) Anslinger's Demise AND250710 AZTRHCL-2025082…" at bounding box center [300, 152] width 551 height 13
copy tr "AZTRHCL-20250826-062"
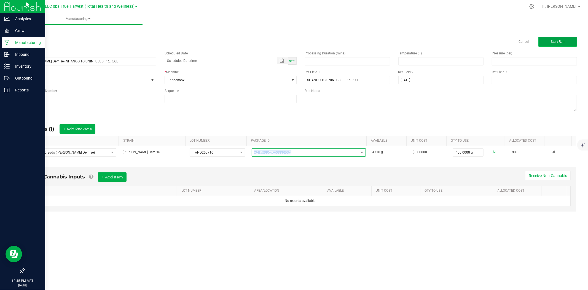
click at [571, 44] on button "Start Run" at bounding box center [558, 42] width 39 height 10
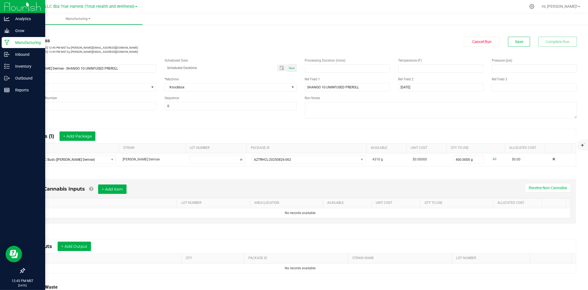
click at [35, 30] on link "< All Runs" at bounding box center [31, 32] width 15 height 4
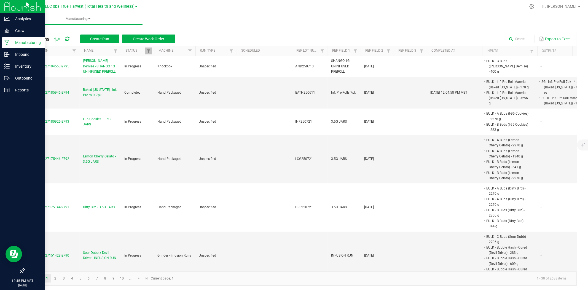
drag, startPoint x: 68, startPoint y: 66, endPoint x: 23, endPoint y: 62, distance: 45.2
click at [21, 63] on div "All Runs Create Run Create Work Order Export to Excel Extraction Name Status Ma…" at bounding box center [300, 156] width 575 height 267
copy table "MP-20250827194553-2795"
drag, startPoint x: 6, startPoint y: 66, endPoint x: 11, endPoint y: 67, distance: 5.0
click at [6, 66] on icon at bounding box center [7, 66] width 6 height 6
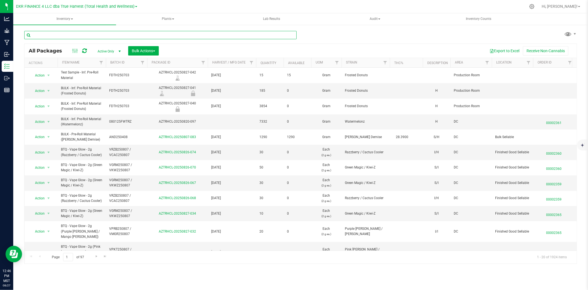
click at [120, 33] on input "text" at bounding box center [160, 35] width 272 height 8
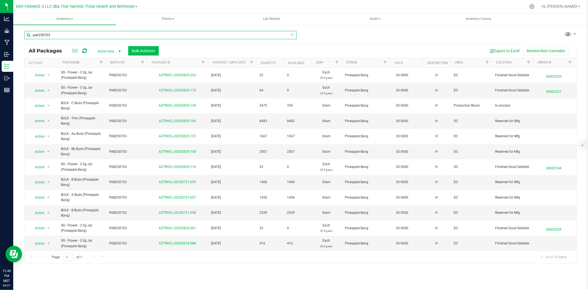
type input "pab250703"
click at [147, 49] on span "Bulk Actions" at bounding box center [143, 51] width 23 height 4
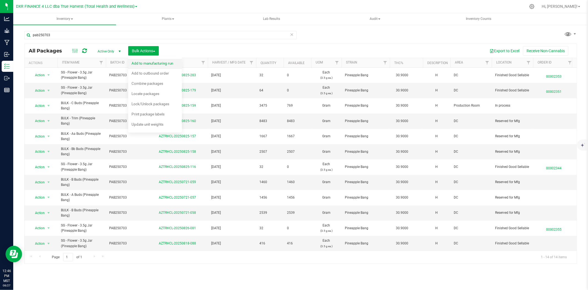
click at [148, 63] on span "Add to manufacturing run" at bounding box center [153, 63] width 42 height 4
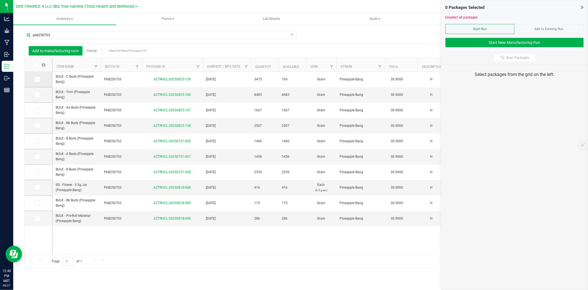
click at [37, 79] on icon at bounding box center [37, 79] width 4 height 0
click at [0, 0] on input "checkbox" at bounding box center [0, 0] width 0 height 0
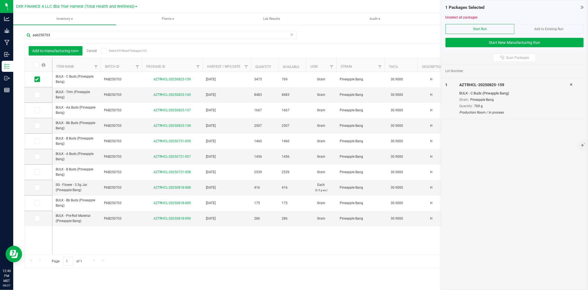
click at [86, 66] on th "Item Name" at bounding box center [76, 65] width 48 height 14
click at [548, 41] on button "Start New Manufacturing Run" at bounding box center [515, 42] width 138 height 9
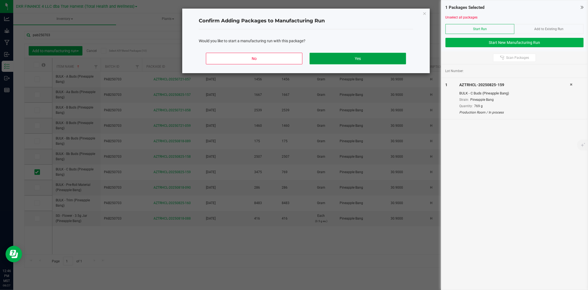
click at [359, 53] on button "Yes" at bounding box center [358, 59] width 97 height 12
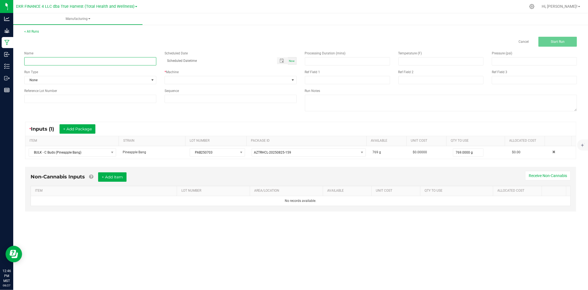
click at [79, 61] on input at bounding box center [90, 61] width 132 height 8
type input "Pineapple Bang - SHANGO 1G UNINFUSED PREROLL"
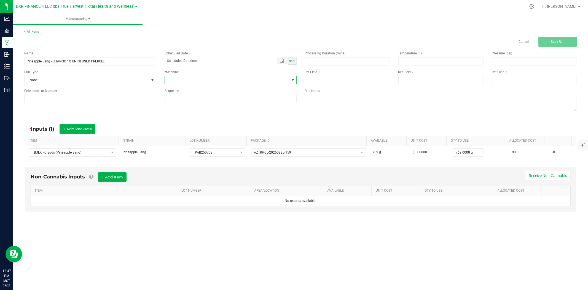
click at [183, 80] on span at bounding box center [227, 80] width 125 height 8
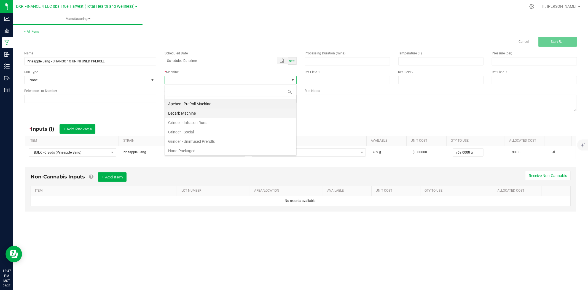
scroll to position [8, 132]
click at [195, 142] on li "Grinder - Uninfused Prerolls" at bounding box center [231, 140] width 132 height 9
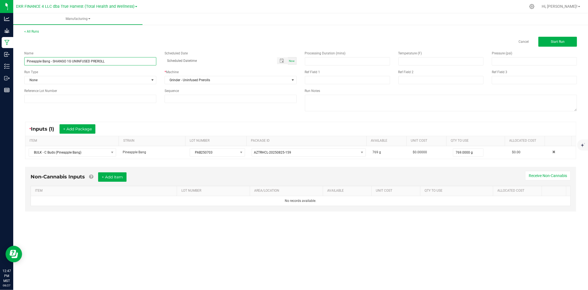
drag, startPoint x: 52, startPoint y: 58, endPoint x: 115, endPoint y: 59, distance: 63.4
click at [115, 59] on input "Pineapple Bang - SHANGO 1G UNINFUSED PREROLL" at bounding box center [90, 61] width 132 height 8
click at [310, 79] on input at bounding box center [347, 80] width 85 height 8
paste input "SHANGO 1G UNINFUSED PREROLL"
click at [310, 79] on input "SHANGO 1G UNINFUSED PREROLL" at bounding box center [347, 80] width 85 height 8
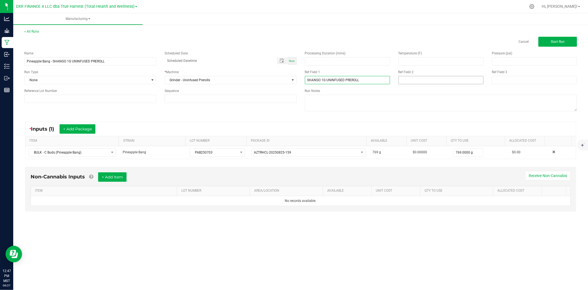
type input "SHANGO 1G UNINFUSED PREROLL"
click at [409, 84] on input at bounding box center [440, 80] width 85 height 8
type input "8-25-25"
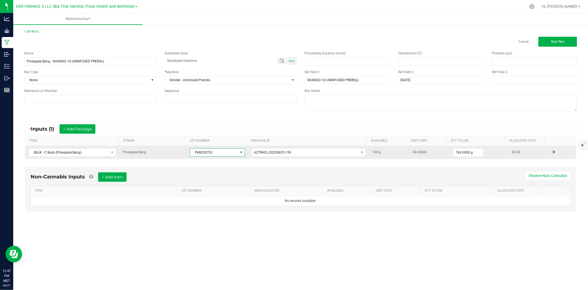
drag, startPoint x: 217, startPoint y: 154, endPoint x: 184, endPoint y: 149, distance: 33.9
click at [184, 149] on tr "BULK - C Buds (Pineapple Bang) Pineapple Bang PAB250703 AZTRHCL-20250825-159 76…" at bounding box center [300, 152] width 551 height 13
copy tr "PAB250703"
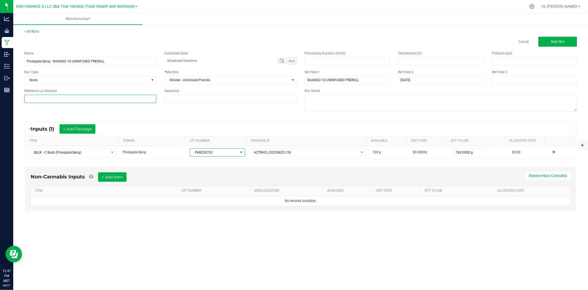
click at [144, 100] on input at bounding box center [90, 99] width 132 height 8
paste input "PAB250703"
click at [31, 101] on input "PAB250703" at bounding box center [90, 99] width 132 height 8
type input "PAB250703"
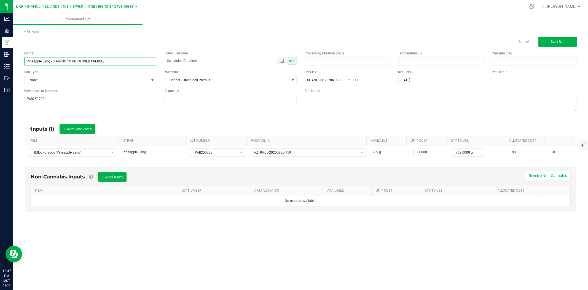
click at [107, 65] on input "Pineapple Bang - SHANGO 1G UNINFUSED PREROLL" at bounding box center [90, 61] width 132 height 8
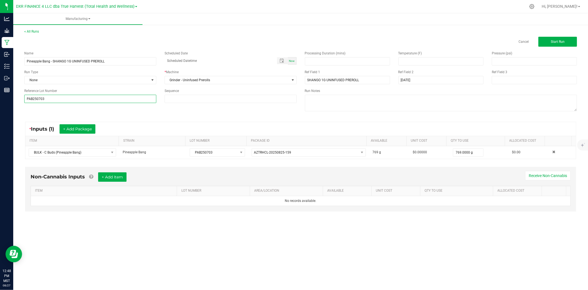
click at [98, 98] on input "PAB250703" at bounding box center [90, 99] width 132 height 8
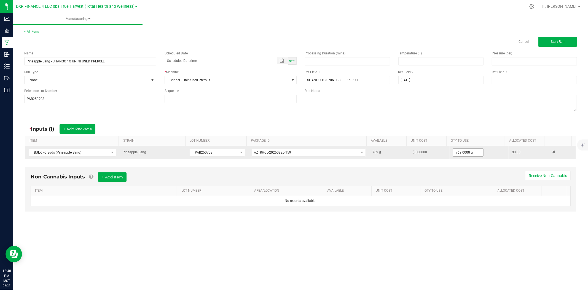
click at [455, 149] on input "769.0000 g" at bounding box center [468, 152] width 30 height 8
click at [474, 153] on input "300" at bounding box center [468, 152] width 30 height 8
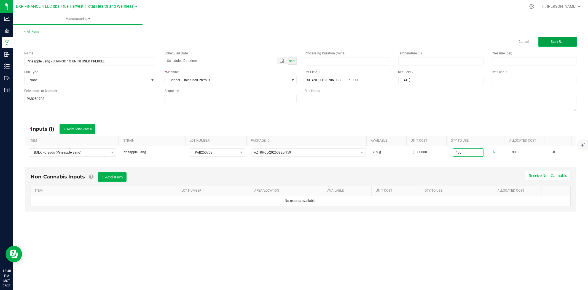
type input "400.0000 g"
click at [553, 41] on span "Start Run" at bounding box center [558, 42] width 14 height 4
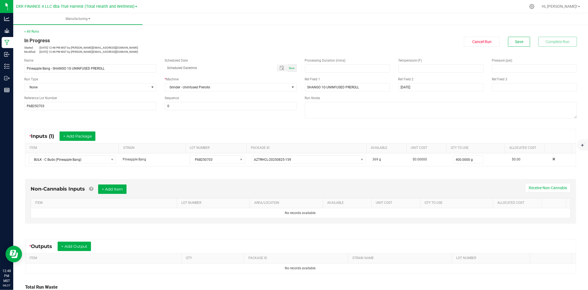
click at [34, 28] on div "< All Runs In Progress Started: Aug 27, 2025 12:48 PM MST by ekincheloe@truehar…" at bounding box center [300, 179] width 575 height 312
click at [36, 30] on link "< All Runs" at bounding box center [31, 32] width 15 height 4
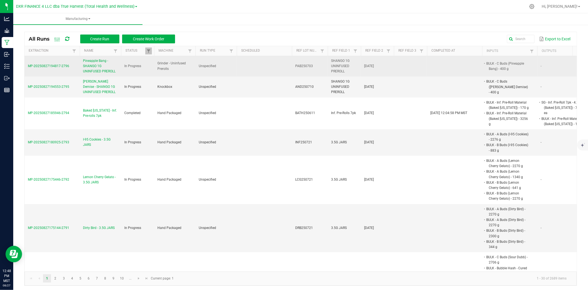
drag, startPoint x: 71, startPoint y: 67, endPoint x: 26, endPoint y: 67, distance: 45.2
click at [26, 67] on td "MP-20250827194817-2796" at bounding box center [52, 66] width 55 height 21
copy span "MP-20250827194817-2796"
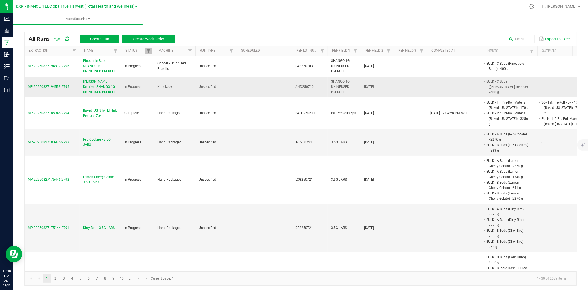
click at [89, 87] on span "Anslinger's Demise - SHANGO 1G UNINFUSED PREROLL" at bounding box center [100, 87] width 35 height 16
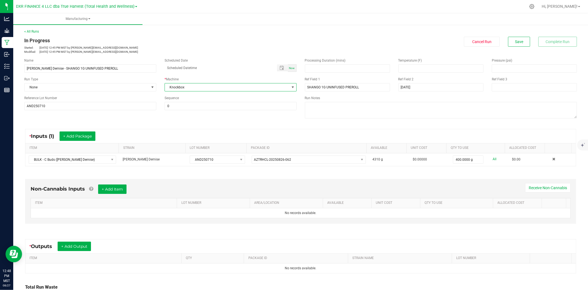
click at [222, 89] on span "Knockbox" at bounding box center [227, 87] width 125 height 8
click at [232, 129] on li "Grinder - Uninfused Prerolls" at bounding box center [229, 128] width 130 height 9
click at [515, 42] on span "Save" at bounding box center [519, 41] width 8 height 4
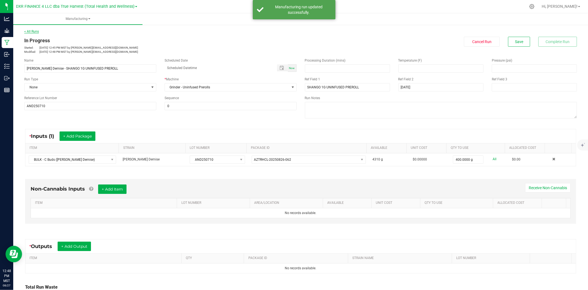
click at [37, 30] on link "< All Runs" at bounding box center [31, 32] width 15 height 4
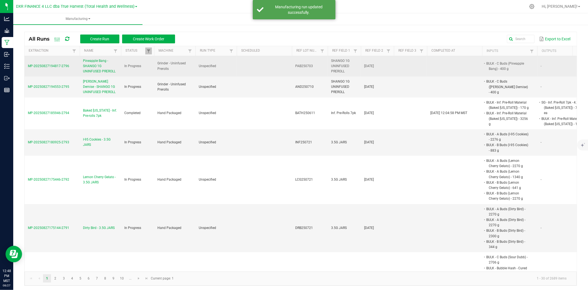
click at [85, 62] on span "Pineapple Bang - SHANGO 1G UNINFUSED PREROLL" at bounding box center [100, 66] width 35 height 16
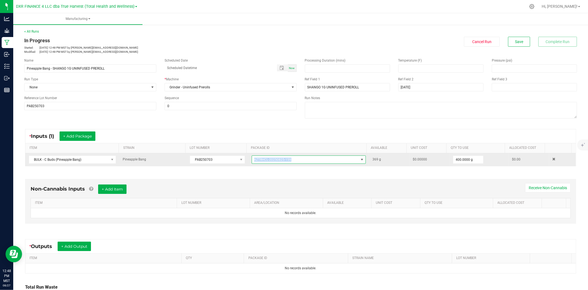
drag, startPoint x: 290, startPoint y: 159, endPoint x: 246, endPoint y: 159, distance: 44.4
click at [248, 159] on td "AZTRHCL-20250825-159" at bounding box center [308, 159] width 121 height 13
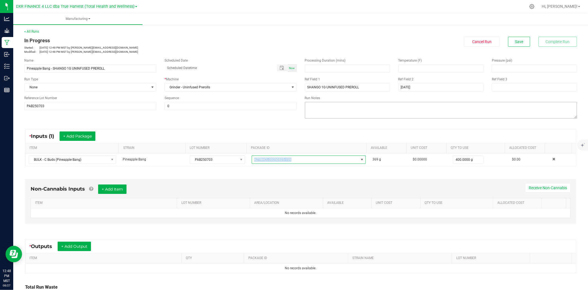
copy span "AZTRHCL-20250825-159"
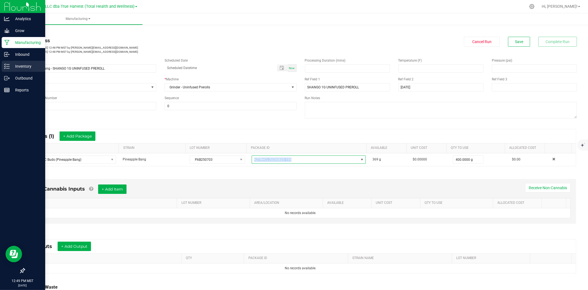
click at [10, 67] on p "Inventory" at bounding box center [26, 66] width 33 height 7
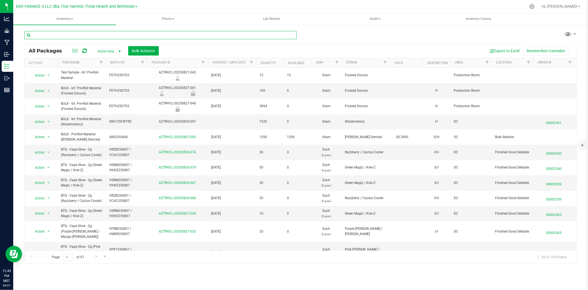
click at [78, 36] on input "text" at bounding box center [160, 35] width 272 height 8
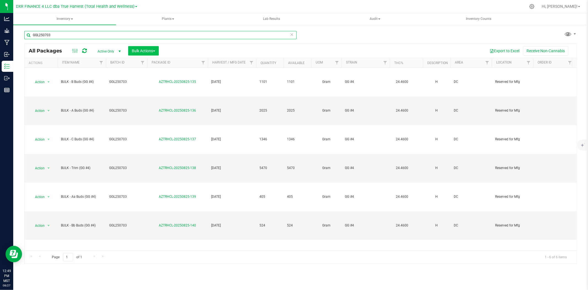
type input "GGL250703"
click at [142, 53] on button "Bulk Actions" at bounding box center [143, 50] width 31 height 9
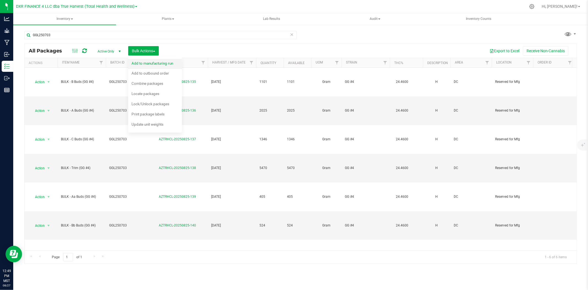
click at [136, 61] on span "Add to manufacturing run" at bounding box center [153, 63] width 42 height 4
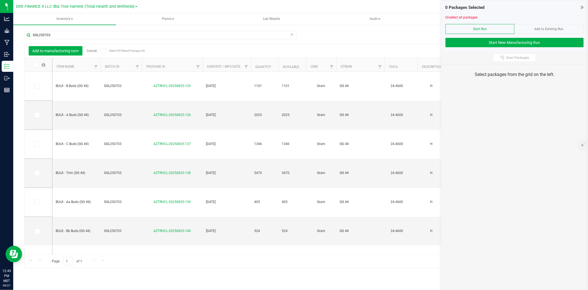
click at [89, 67] on th "Item Name" at bounding box center [76, 65] width 48 height 14
click at [79, 64] on th "Item Name" at bounding box center [76, 65] width 48 height 14
click at [36, 115] on icon at bounding box center [37, 115] width 4 height 0
click at [0, 0] on input "checkbox" at bounding box center [0, 0] width 0 height 0
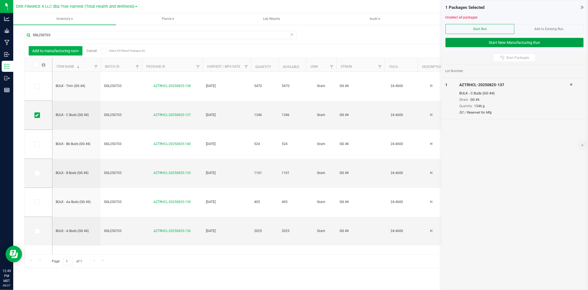
click at [523, 39] on button "Start New Manufacturing Run" at bounding box center [515, 42] width 138 height 9
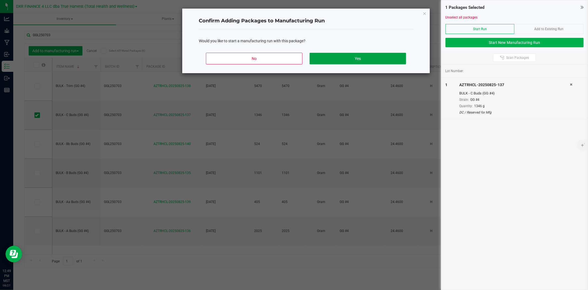
click at [346, 56] on button "Yes" at bounding box center [358, 59] width 97 height 12
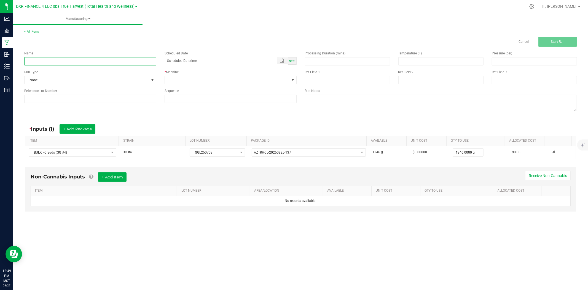
click at [73, 59] on input at bounding box center [90, 61] width 132 height 8
drag, startPoint x: 39, startPoint y: 60, endPoint x: 102, endPoint y: 63, distance: 63.2
click at [102, 63] on input "GG #4 - SHANGO 1G UNINFUSED PREROLL" at bounding box center [90, 61] width 132 height 8
type input "GG #4 - SHANGO 1G UNINFUSED PREROLL"
click at [347, 81] on input at bounding box center [347, 80] width 85 height 8
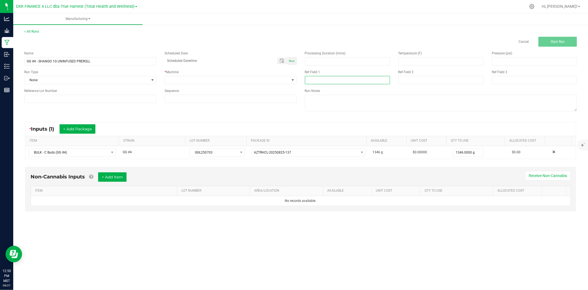
paste input "SHANGO 1G UNINFUSED PREROLL"
type input "SHANGO 1G UNINFUSED PREROLL"
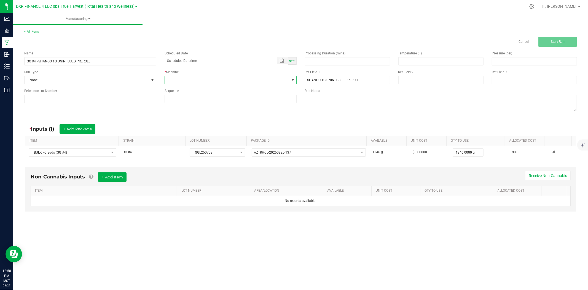
click at [166, 79] on span at bounding box center [227, 80] width 125 height 8
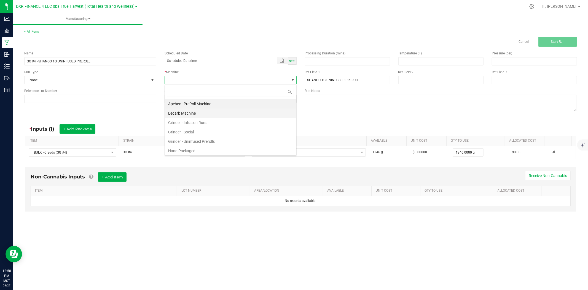
scroll to position [8, 132]
click at [187, 139] on li "Grinder - Uninfused Prerolls" at bounding box center [231, 140] width 132 height 9
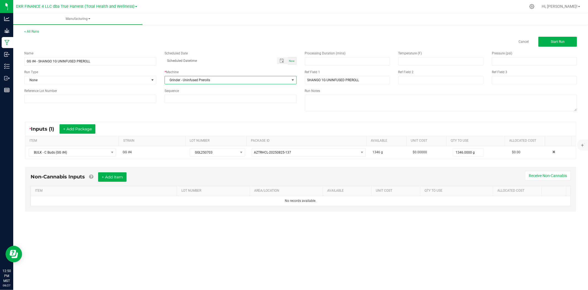
click at [435, 84] on div "Processing Duration (mins) Temperature (F) Pressure (psi) Ref Field 1 SHANGO 1G…" at bounding box center [441, 82] width 281 height 70
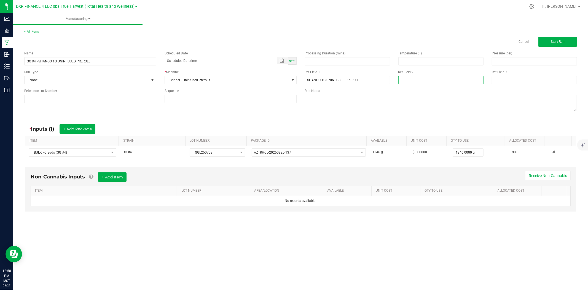
click at [432, 82] on input at bounding box center [440, 80] width 85 height 8
type input "8-25-25"
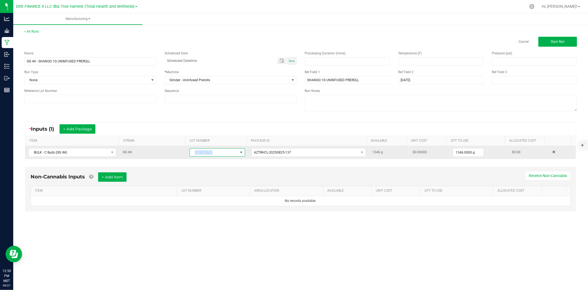
drag, startPoint x: 223, startPoint y: 148, endPoint x: 189, endPoint y: 148, distance: 34.2
click at [190, 148] on span "GGL250703" at bounding box center [214, 152] width 48 height 8
drag, startPoint x: 196, startPoint y: 155, endPoint x: 241, endPoint y: 148, distance: 45.2
click at [241, 148] on span "GGL250703" at bounding box center [217, 152] width 55 height 8
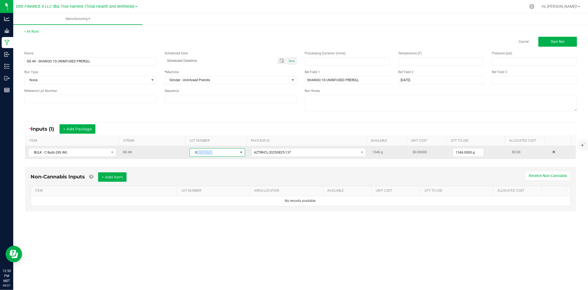
click at [222, 151] on span "GGL250703" at bounding box center [214, 152] width 48 height 8
drag, startPoint x: 193, startPoint y: 150, endPoint x: 215, endPoint y: 152, distance: 21.4
click at [215, 152] on span "GGL250703" at bounding box center [214, 152] width 48 height 8
copy span "GGL250703"
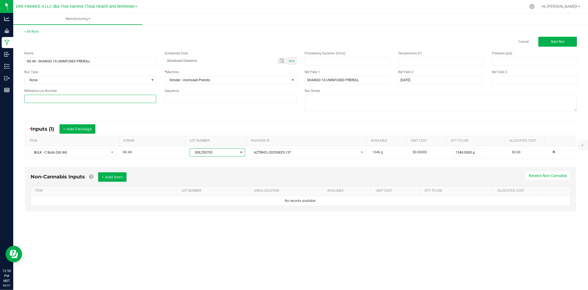
click at [119, 98] on input at bounding box center [90, 99] width 132 height 8
paste input "GGL250703"
type input "GGL250703"
click at [141, 115] on div "Name GG #4 - SHANGO 1G UNINFUSED PREROLL Scheduled Date Now Run Type None * Mac…" at bounding box center [300, 82] width 561 height 70
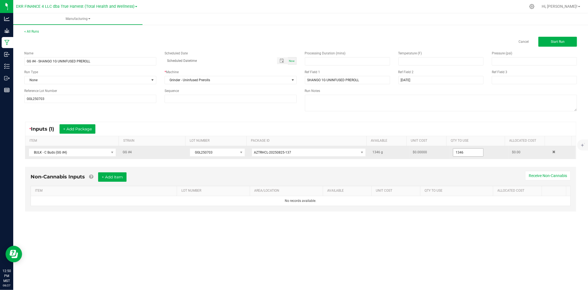
click at [454, 152] on input "1346" at bounding box center [468, 152] width 30 height 8
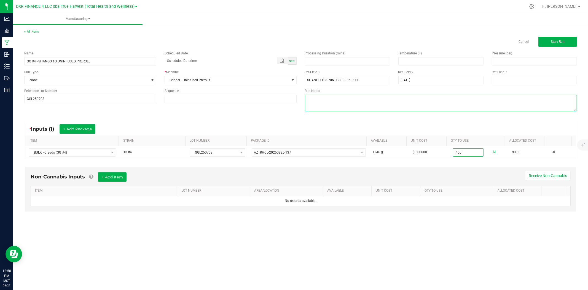
type input "400.0000 g"
click at [456, 110] on textarea at bounding box center [441, 103] width 272 height 17
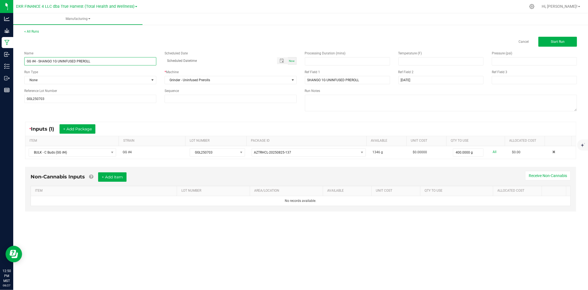
click at [102, 65] on input "GG #4 - SHANGO 1G UNINFUSED PREROLL" at bounding box center [90, 61] width 132 height 8
click at [109, 103] on div "Name GG #4 - SHANGO 1G UNINFUSED PREROLL Scheduled Date Now Run Type None * Mac…" at bounding box center [160, 77] width 281 height 60
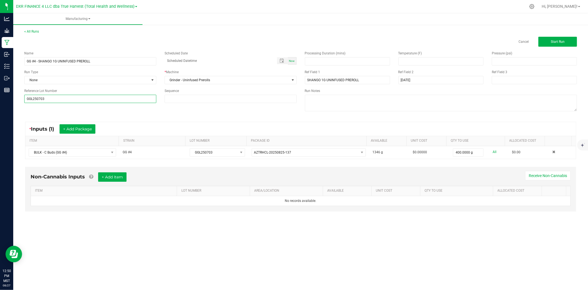
click at [107, 100] on input "GGL250703" at bounding box center [90, 99] width 132 height 8
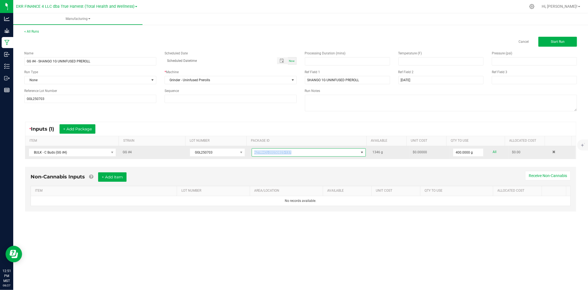
drag, startPoint x: 267, startPoint y: 152, endPoint x: 250, endPoint y: 151, distance: 16.6
click at [252, 151] on span "AZTRHCL-20250825-137" at bounding box center [305, 152] width 107 height 8
drag, startPoint x: 251, startPoint y: 151, endPoint x: 316, endPoint y: 151, distance: 64.8
click at [316, 151] on span "AZTRHCL-20250825-137" at bounding box center [305, 152] width 107 height 8
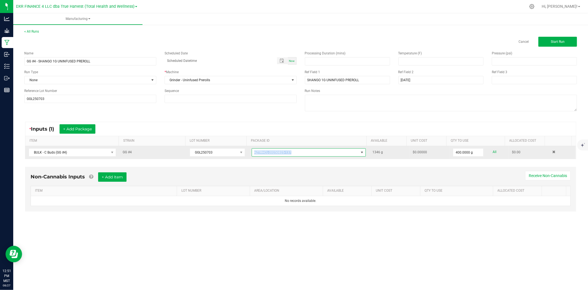
copy span "AZTRHCL-20250825-137"
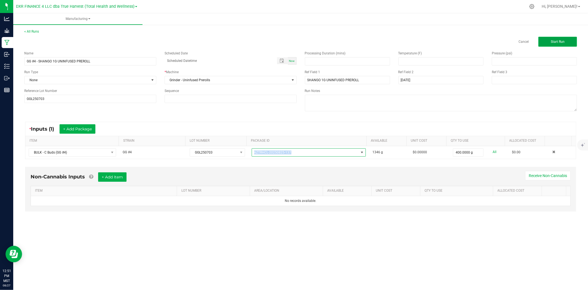
click at [555, 44] on button "Start Run" at bounding box center [558, 42] width 39 height 10
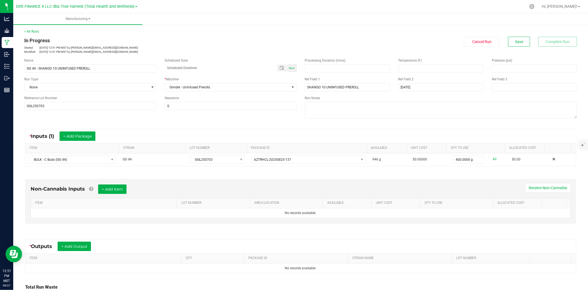
click at [32, 28] on div "< All Runs In Progress Started: Aug 27, 2025 12:51 PM MST by ekincheloe@truehar…" at bounding box center [300, 179] width 575 height 312
click at [36, 30] on link "< All Runs" at bounding box center [31, 32] width 15 height 4
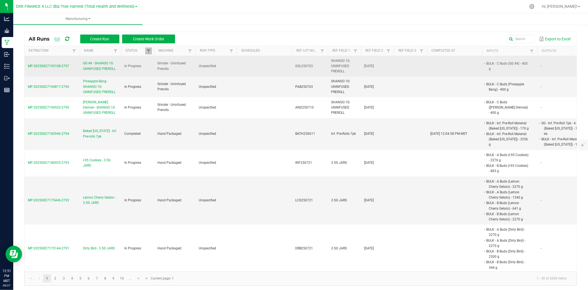
drag, startPoint x: 75, startPoint y: 67, endPoint x: 27, endPoint y: 65, distance: 48.3
click at [27, 65] on td "MP-20250827195108-2797" at bounding box center [52, 66] width 55 height 21
copy span "MP-20250827195108-2797"
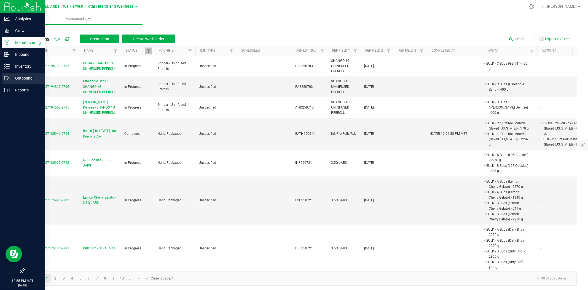
drag, startPoint x: 1, startPoint y: 77, endPoint x: 18, endPoint y: 77, distance: 17.4
click at [1, 77] on link "Outbound" at bounding box center [22, 79] width 45 height 12
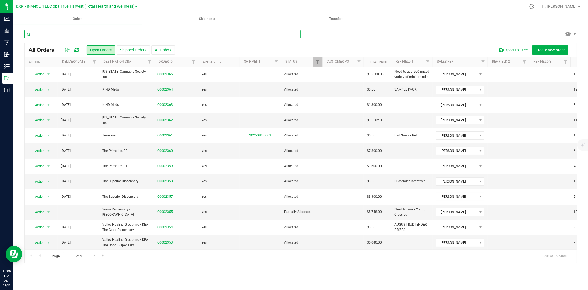
click at [149, 34] on input "text" at bounding box center [162, 34] width 277 height 8
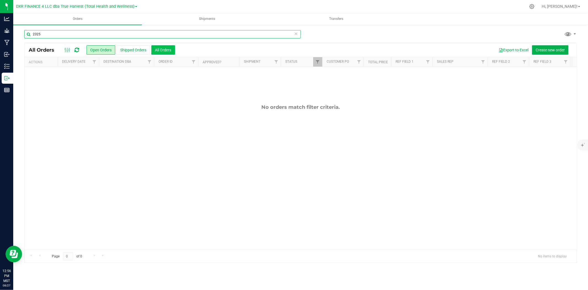
type input "2325"
click at [162, 50] on button "All Orders" at bounding box center [163, 49] width 24 height 9
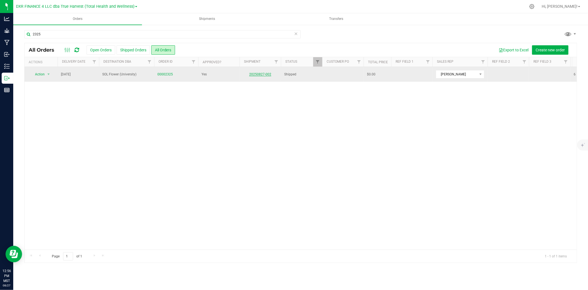
click at [255, 72] on link "20250827-002" at bounding box center [260, 74] width 22 height 4
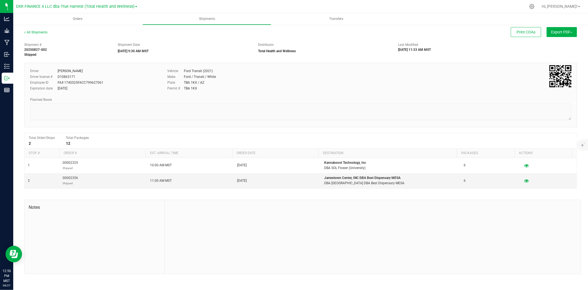
click at [35, 29] on div "All Shipments Print COAs Export PDF Manifest by Package ID Manifest by Lot Stan…" at bounding box center [300, 151] width 575 height 255
click at [37, 31] on link "All Shipments" at bounding box center [35, 32] width 23 height 4
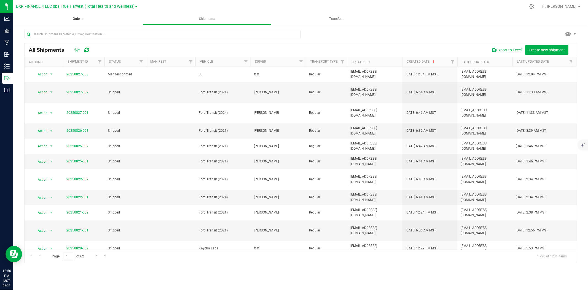
click at [83, 17] on span "Orders" at bounding box center [77, 19] width 25 height 5
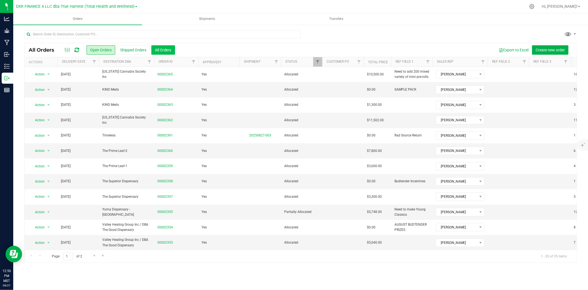
click at [169, 48] on button "All Orders" at bounding box center [163, 49] width 24 height 9
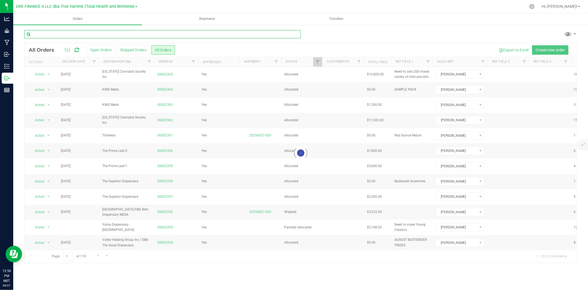
click at [165, 37] on input "text" at bounding box center [162, 34] width 277 height 8
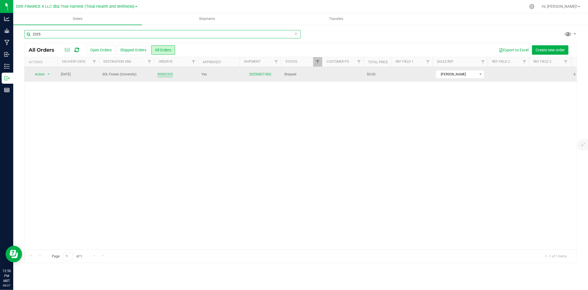
type input "2325"
click at [169, 73] on link "00002325" at bounding box center [164, 74] width 15 height 5
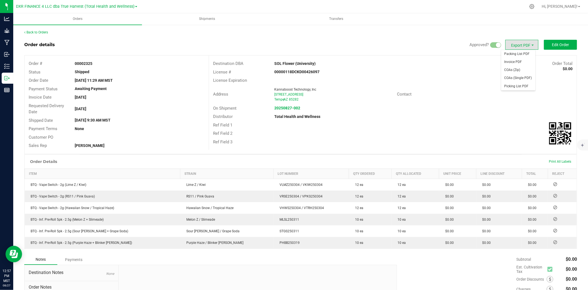
click at [508, 42] on span "Export PDF" at bounding box center [521, 45] width 33 height 10
click at [284, 106] on strong "20250827-002" at bounding box center [287, 108] width 26 height 4
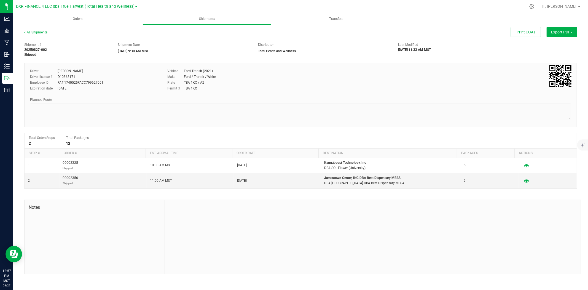
click at [553, 31] on span "Export PDF" at bounding box center [562, 32] width 22 height 4
click at [556, 43] on span "Manifest by Package ID" at bounding box center [553, 44] width 35 height 4
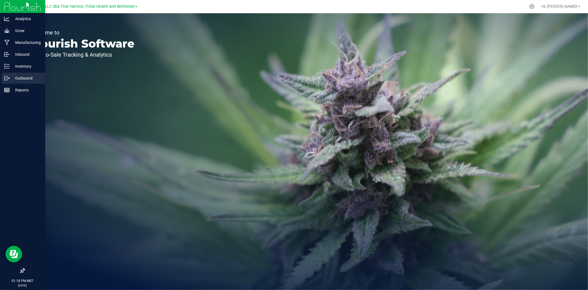
click at [13, 76] on p "Outbound" at bounding box center [26, 78] width 33 height 7
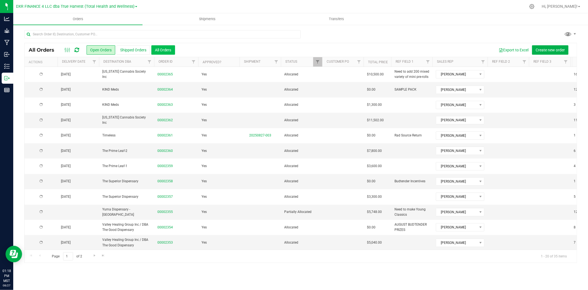
click at [156, 48] on button "All Orders" at bounding box center [163, 49] width 24 height 9
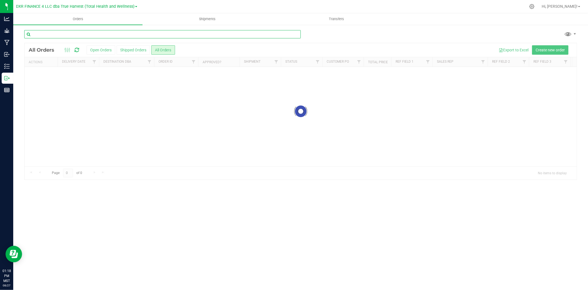
click at [152, 36] on input "text" at bounding box center [162, 34] width 277 height 8
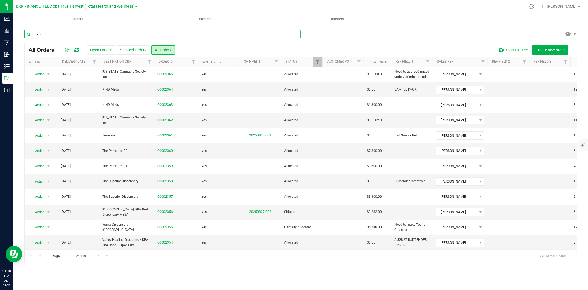
type input "2325"
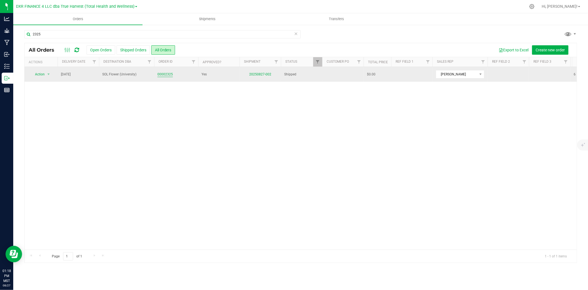
click at [171, 73] on link "00002325" at bounding box center [164, 74] width 15 height 5
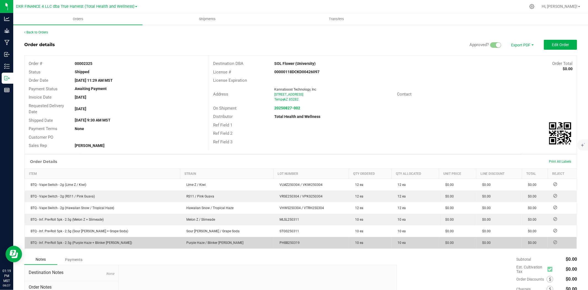
click at [277, 242] on span "PHBB250319" at bounding box center [288, 242] width 23 height 4
copy span "PHBB250319"
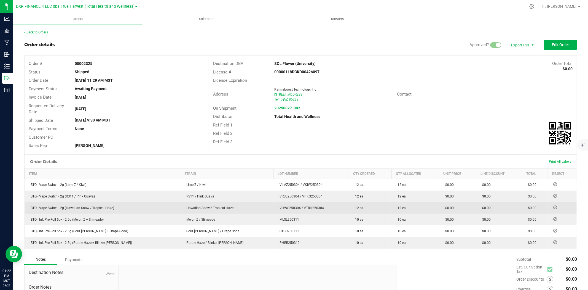
drag, startPoint x: 255, startPoint y: 207, endPoint x: 304, endPoint y: 208, distance: 48.5
click at [304, 208] on td "VHWS250304 / VTRH250304" at bounding box center [312, 208] width 76 height 12
copy span "VHWS250304 / VTRH250304"
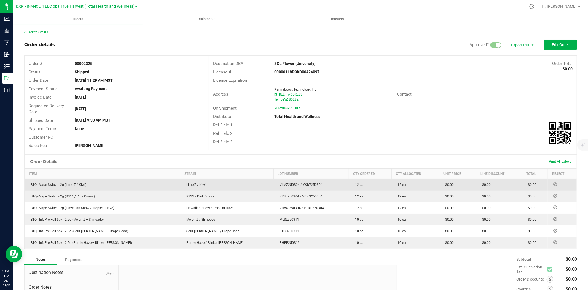
drag, startPoint x: 254, startPoint y: 184, endPoint x: 305, endPoint y: 183, distance: 50.5
click at [305, 183] on td "VLMZ250304 / VKIW250304" at bounding box center [312, 184] width 76 height 12
copy span "VLMZ250304 / VKIW250304"
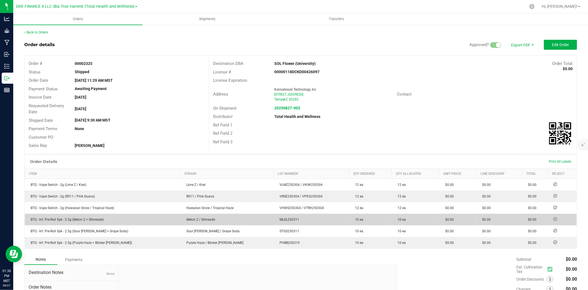
click at [277, 220] on span "MLSL250311" at bounding box center [288, 219] width 22 height 4
copy span "MLSL250311"
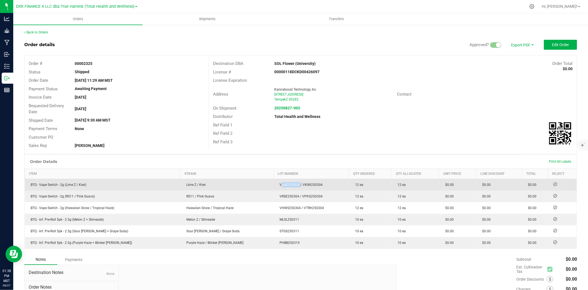
drag, startPoint x: 275, startPoint y: 184, endPoint x: 249, endPoint y: 183, distance: 26.0
click at [274, 183] on td "VLMZ250304 / VKIW250304" at bounding box center [312, 184] width 76 height 12
copy span "VLMZ250304"
click at [283, 184] on span "VLMZ250304 / VKIW250304" at bounding box center [300, 185] width 46 height 4
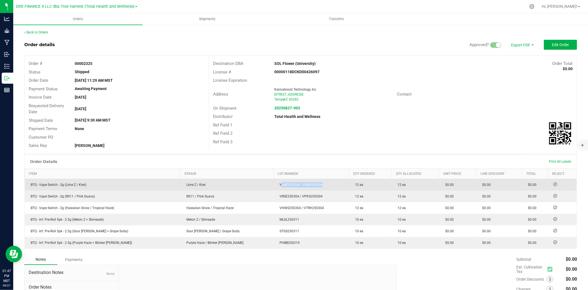
click at [283, 184] on span "VLMZ250304 / VKIW250304" at bounding box center [300, 185] width 46 height 4
copy span "VLMZ250304 / VKIW250304"
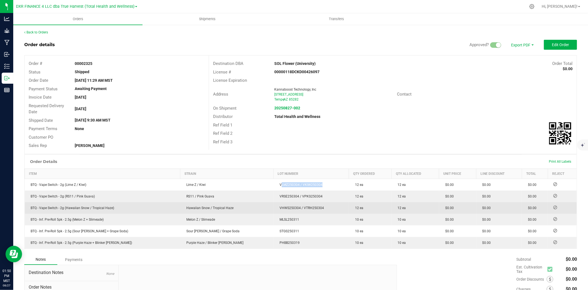
drag, startPoint x: 279, startPoint y: 208, endPoint x: 317, endPoint y: 207, distance: 38.6
click at [317, 207] on td "VHWS250304 / VTRH250304" at bounding box center [312, 208] width 76 height 12
copy span "VTRH250304"
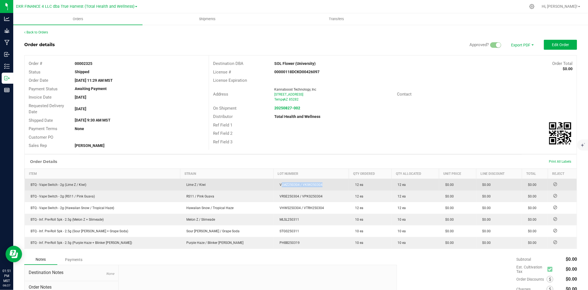
drag, startPoint x: 255, startPoint y: 186, endPoint x: 301, endPoint y: 184, distance: 45.8
click at [301, 184] on td "VLMZ250304 / VKIW250304" at bounding box center [312, 184] width 76 height 12
copy span "VLMZ250304 / VKIW250304"
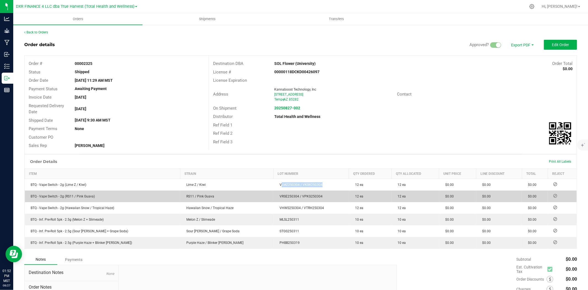
drag, startPoint x: 255, startPoint y: 195, endPoint x: 305, endPoint y: 194, distance: 49.9
click at [305, 194] on td "VRSE250304 / VPKG250304" at bounding box center [312, 196] width 76 height 12
copy span "VRSE250304 / VPKG250304"
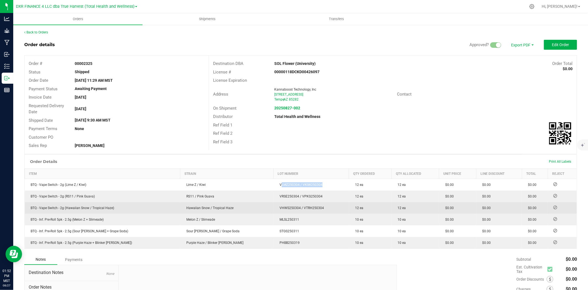
drag, startPoint x: 255, startPoint y: 209, endPoint x: 318, endPoint y: 210, distance: 62.9
click at [318, 210] on td "VHWS250304 / VTRH250304" at bounding box center [312, 208] width 76 height 12
copy span "VHWS250304 / VTRH250304"
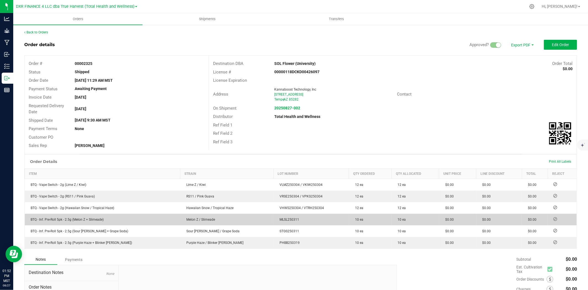
click at [277, 217] on span "MLSL250311" at bounding box center [288, 219] width 22 height 4
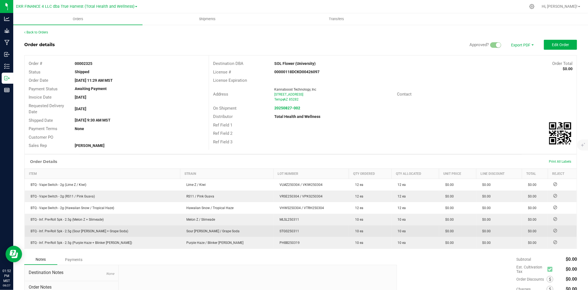
click at [274, 226] on td "STGS250311" at bounding box center [312, 231] width 76 height 12
click at [277, 229] on span "STGS250311" at bounding box center [288, 231] width 22 height 4
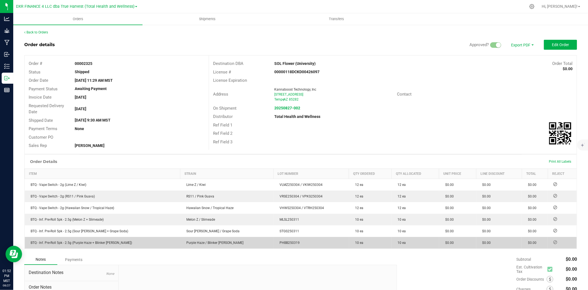
click at [277, 244] on span "PHBB250319" at bounding box center [288, 242] width 23 height 4
click at [277, 241] on span "PHBB250319" at bounding box center [288, 242] width 23 height 4
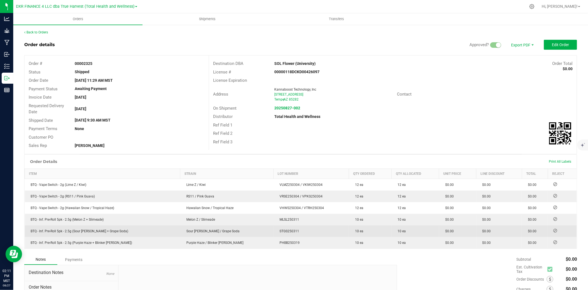
click at [274, 227] on td "STGS250311" at bounding box center [312, 231] width 76 height 12
click at [277, 229] on span "STGS250311" at bounding box center [288, 231] width 22 height 4
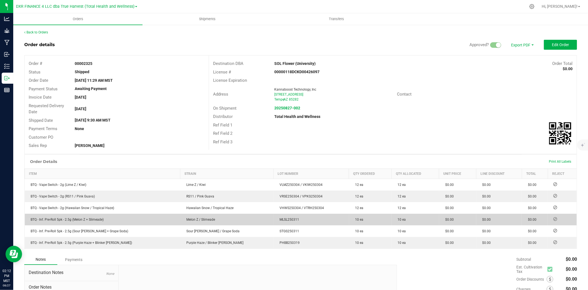
click at [274, 216] on td "MLSL250311" at bounding box center [312, 219] width 76 height 12
click at [277, 217] on span "MLSL250311" at bounding box center [288, 219] width 22 height 4
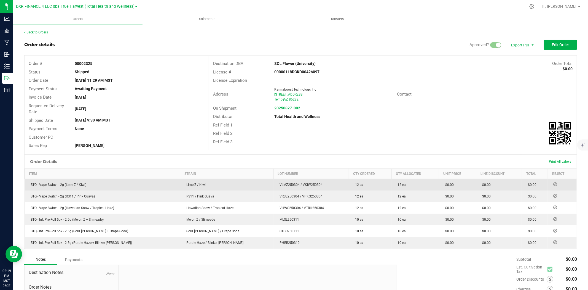
click at [277, 183] on span "VLMZ250304 / VKIW250304" at bounding box center [300, 185] width 46 height 4
click at [289, 184] on span "VLMZ250304 / VKIW250304" at bounding box center [300, 185] width 46 height 4
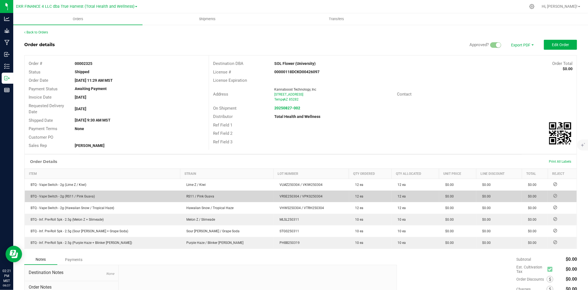
click at [277, 195] on span "VRSE250304 / VPKG250304" at bounding box center [300, 196] width 46 height 4
click at [288, 191] on td "VRSE250304 / VPKG250304" at bounding box center [312, 196] width 76 height 12
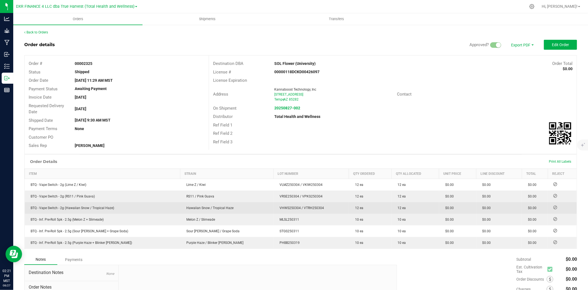
click at [277, 208] on span "VHWS250304 / VTRH250304" at bounding box center [300, 208] width 47 height 4
click at [288, 206] on span "VHWS250304 / VTRH250304" at bounding box center [300, 208] width 47 height 4
